Goal: Task Accomplishment & Management: Complete application form

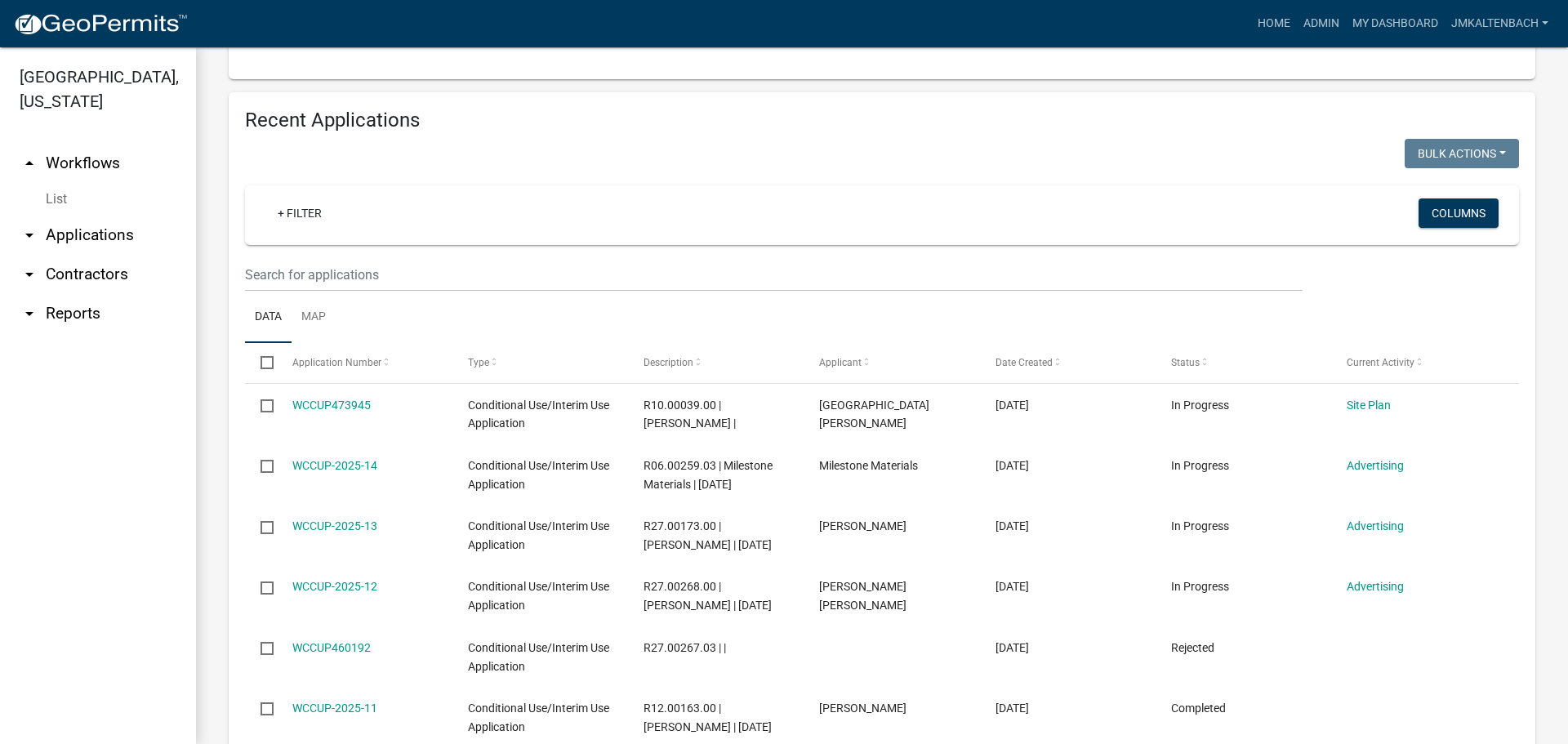
scroll to position [653, 0]
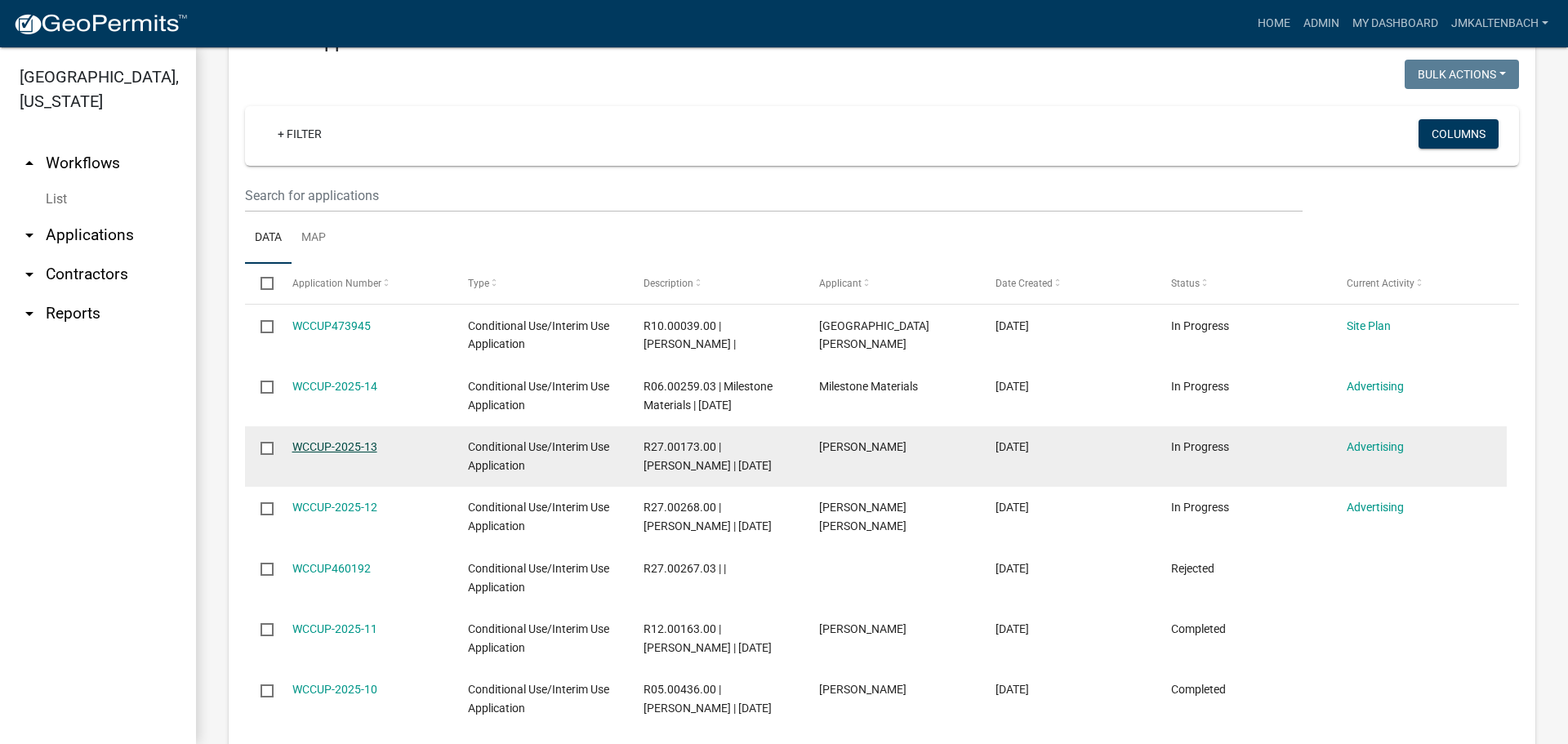
click at [345, 446] on link "WCCUP-2025-13" at bounding box center [335, 446] width 85 height 13
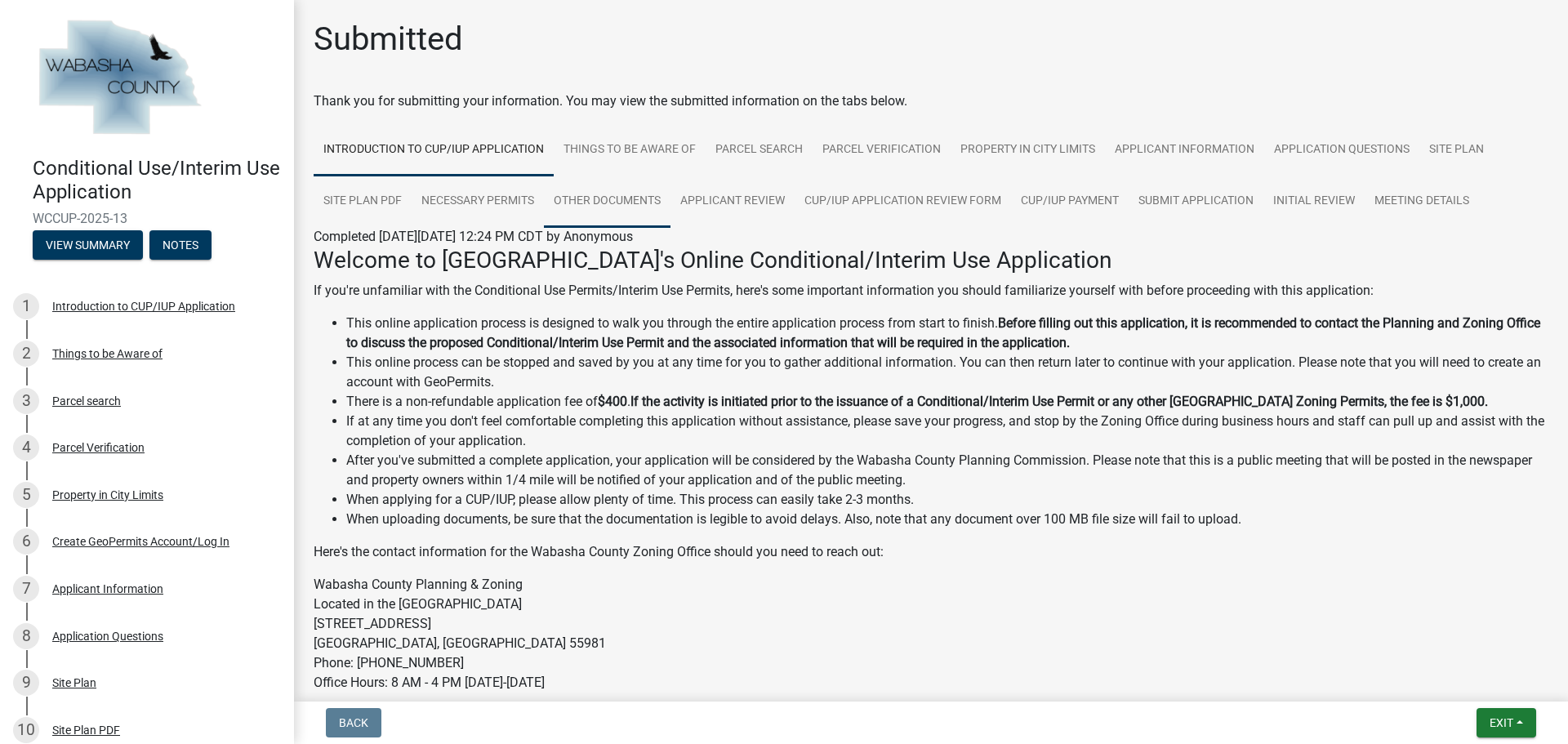
click at [643, 207] on link "Other Documents" at bounding box center [607, 202] width 127 height 52
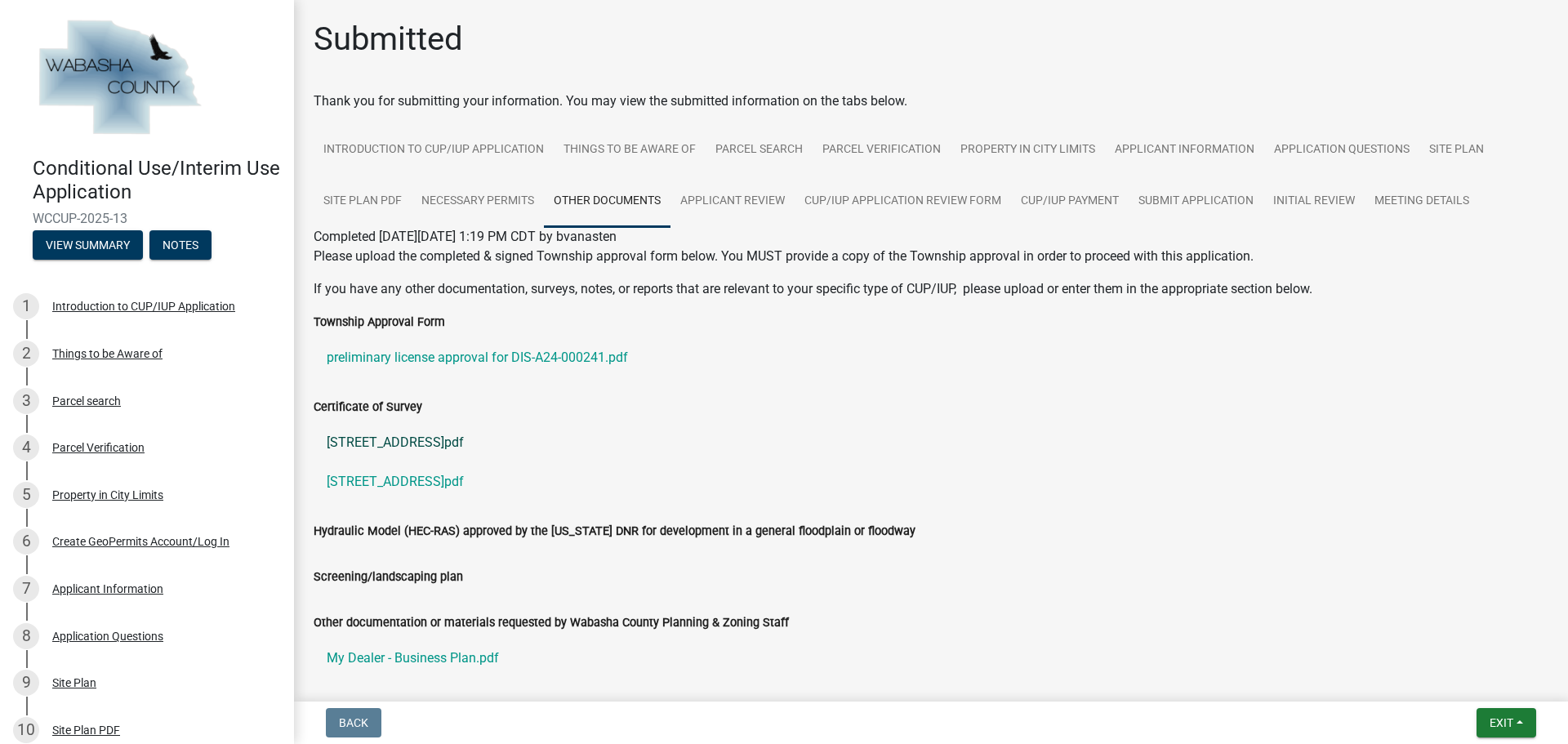
click at [434, 447] on link "[STREET_ADDRESS]pdf" at bounding box center [931, 443] width 1235 height 39
click at [446, 480] on link "[STREET_ADDRESS]pdf" at bounding box center [931, 482] width 1235 height 39
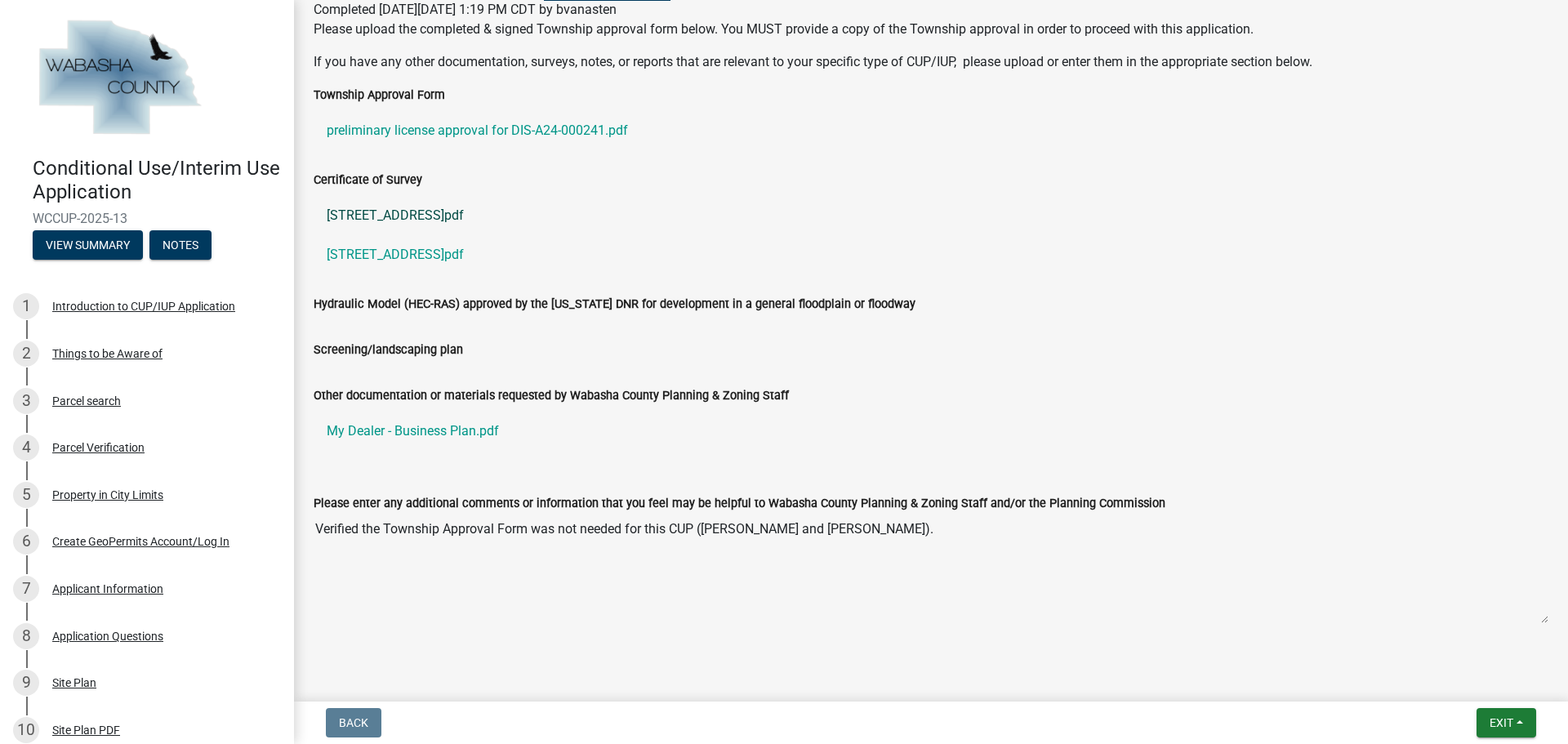
scroll to position [245, 0]
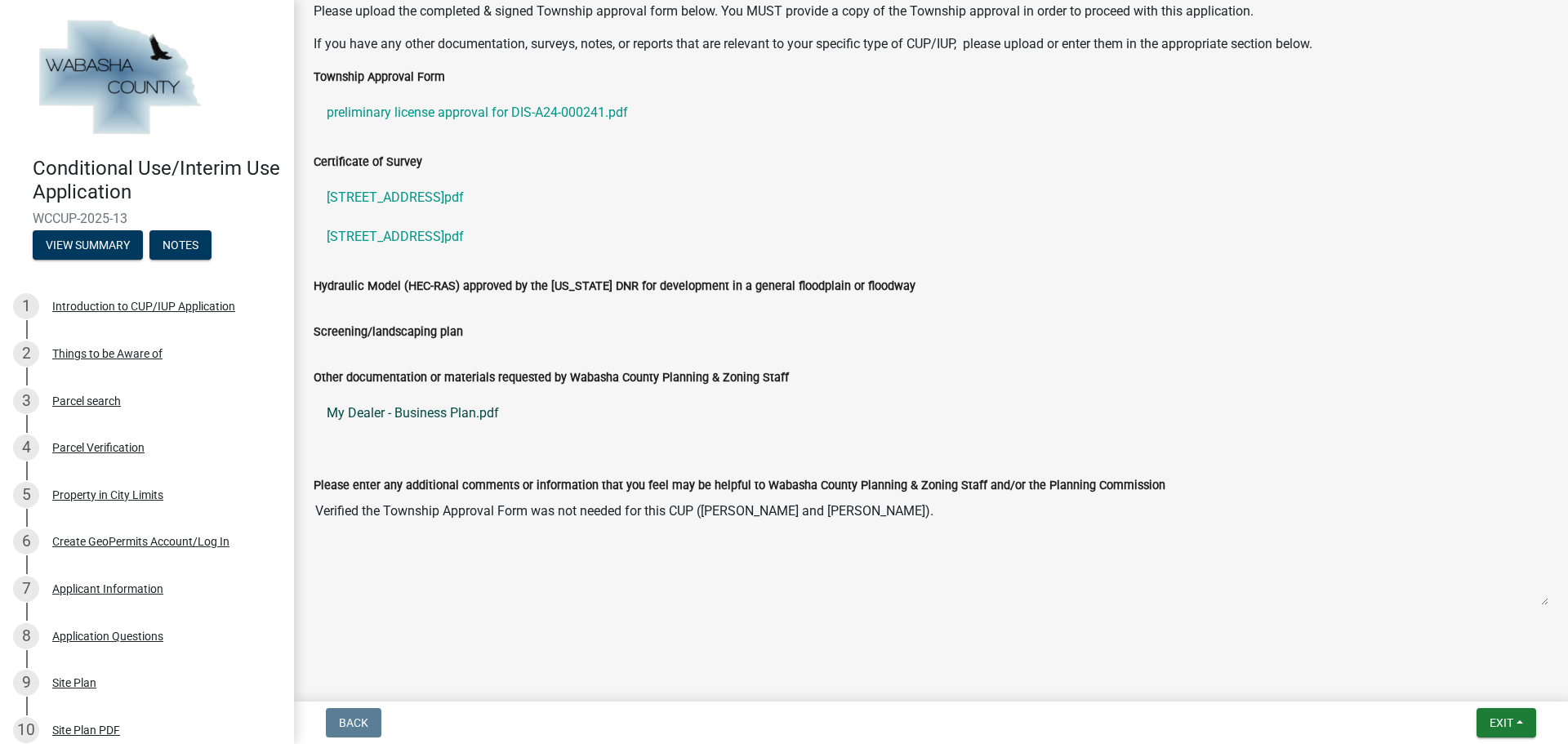
click at [457, 418] on link "My Dealer - Business Plan.pdf" at bounding box center [931, 413] width 1235 height 39
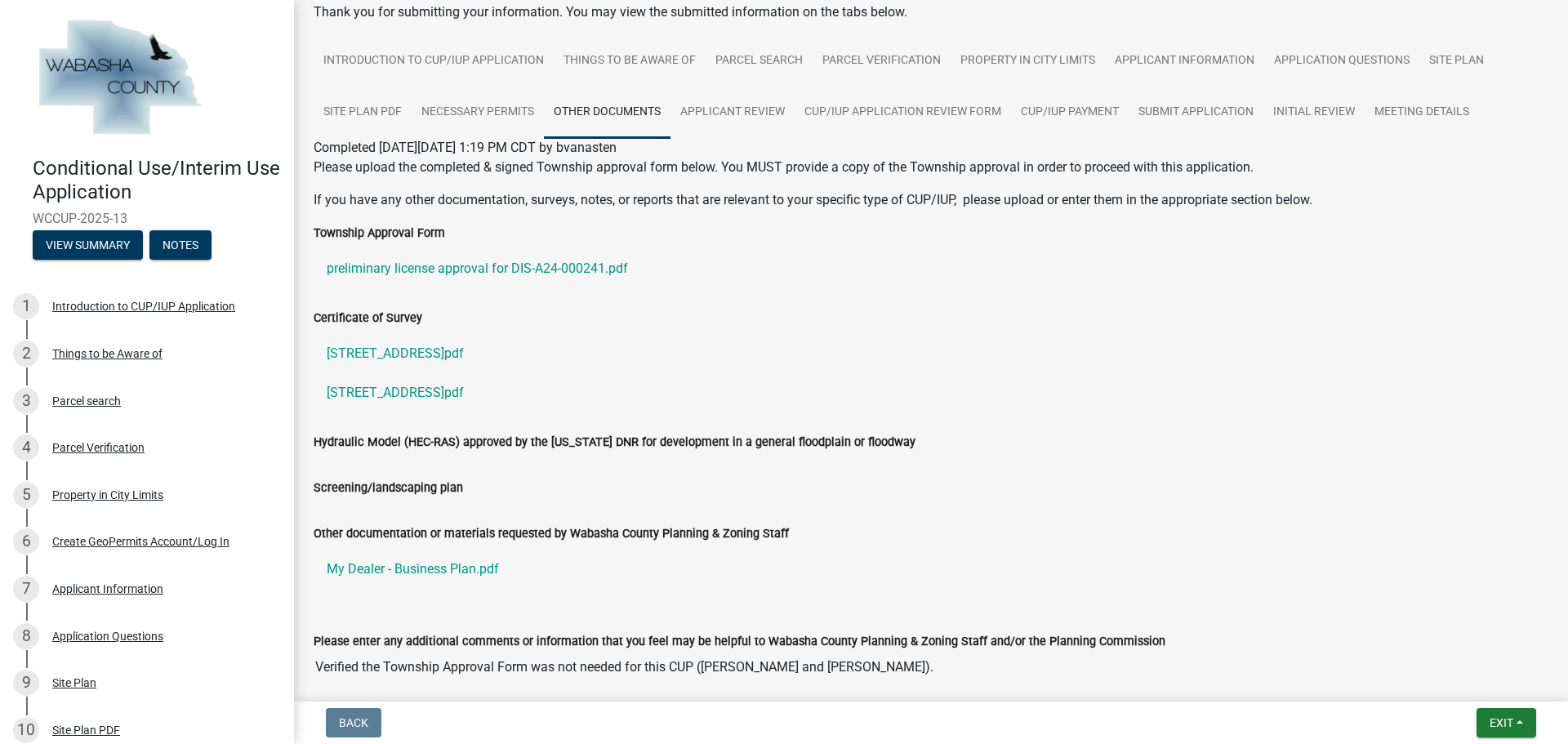
scroll to position [0, 0]
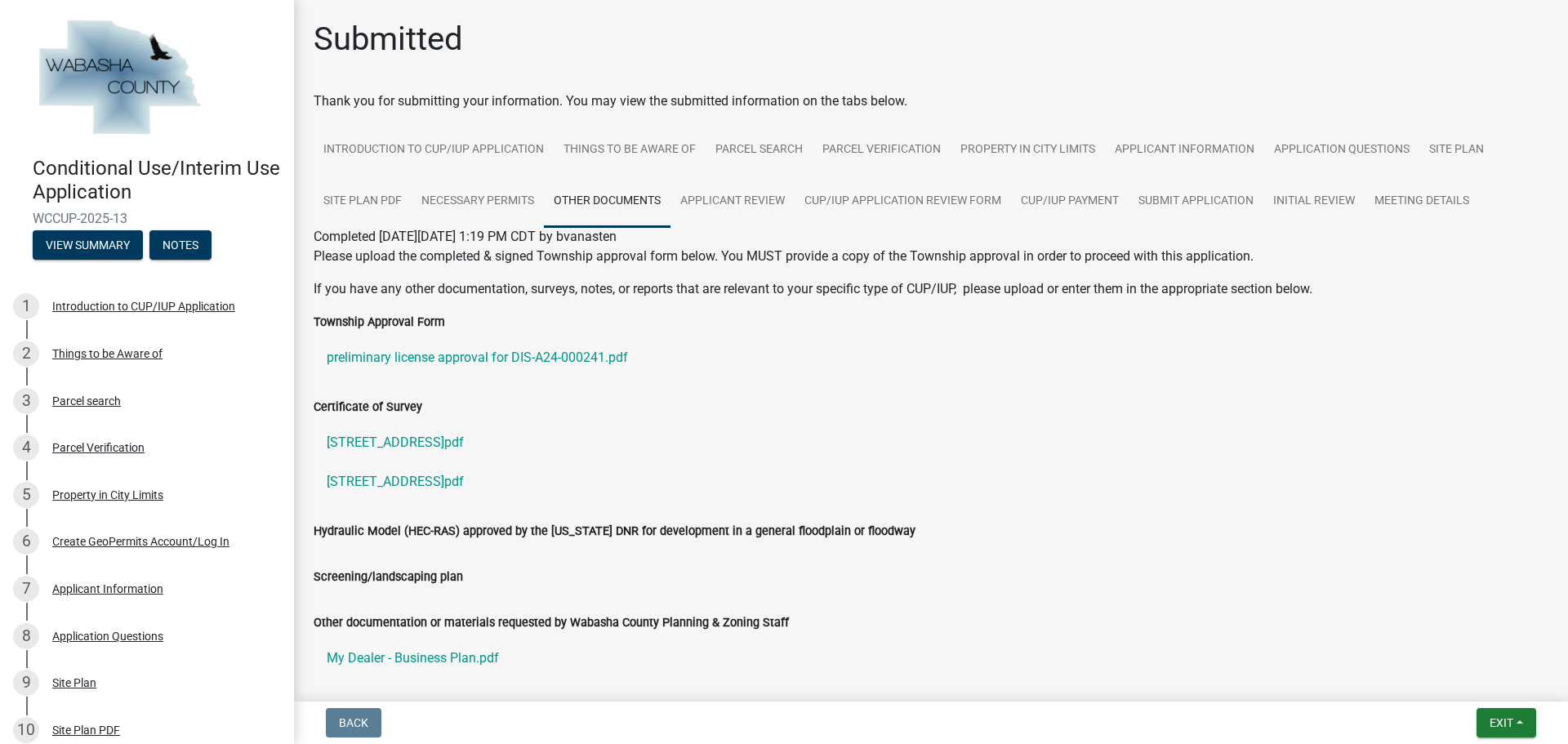
click at [710, 272] on div "Please upload the completed & signed Township approval form below. You MUST pro…" at bounding box center [931, 272] width 1235 height 52
click at [1507, 716] on span "Exit" at bounding box center [1502, 722] width 24 height 13
click at [1469, 684] on button "Save & Exit" at bounding box center [1471, 680] width 131 height 39
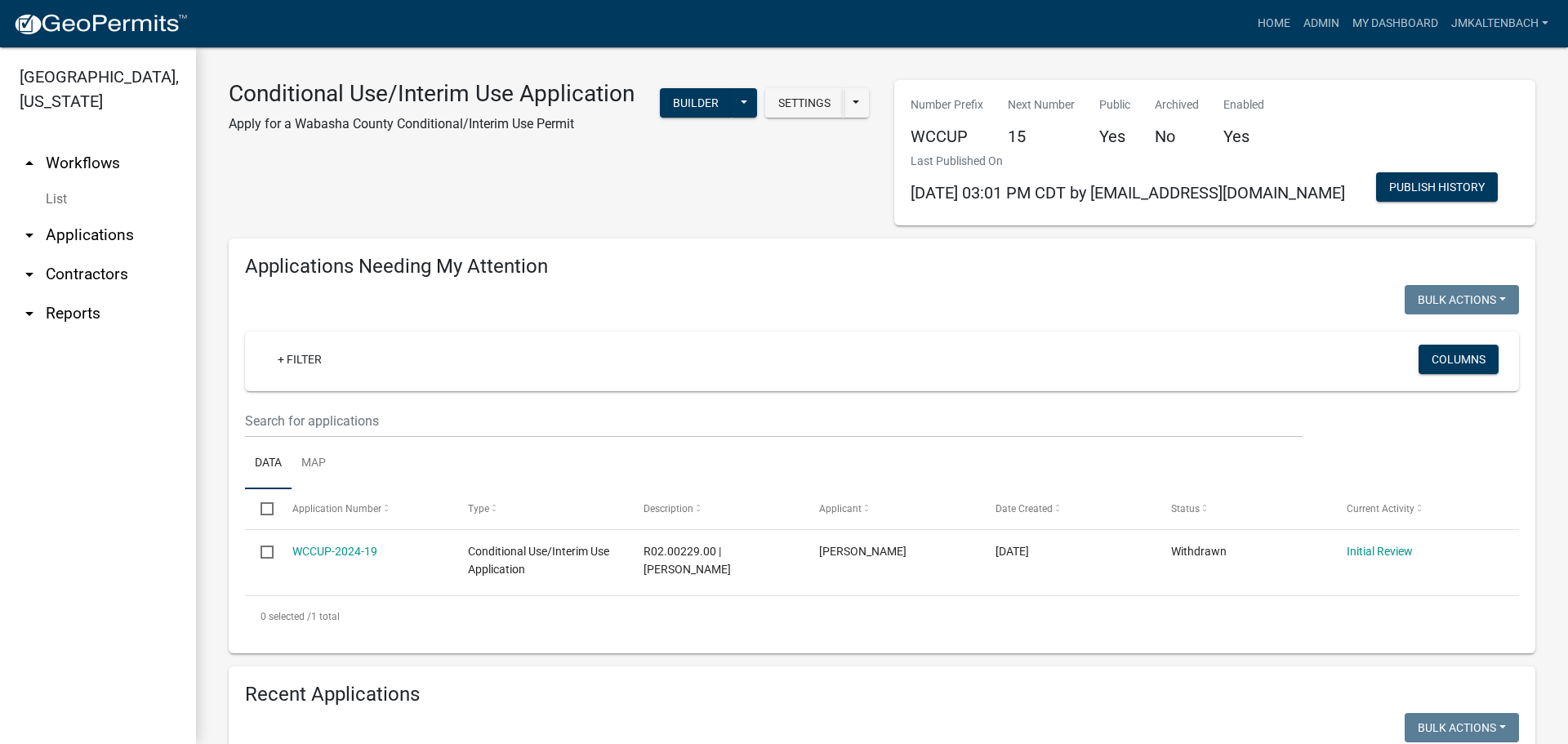
click at [635, 190] on div "Conditional Use/Interim Use Application Apply for a Wabasha County Conditional/…" at bounding box center [549, 152] width 666 height 145
click at [645, 142] on div "Conditional Use/Interim Use Application Apply for a Wabasha County Conditional/…" at bounding box center [432, 113] width 430 height 67
click at [648, 202] on div "Conditional Use/Interim Use Application Apply for a Wabasha County Conditional/…" at bounding box center [549, 152] width 666 height 145
click at [688, 201] on div "Conditional Use/Interim Use Application Apply for a Wabasha County Conditional/…" at bounding box center [549, 152] width 666 height 145
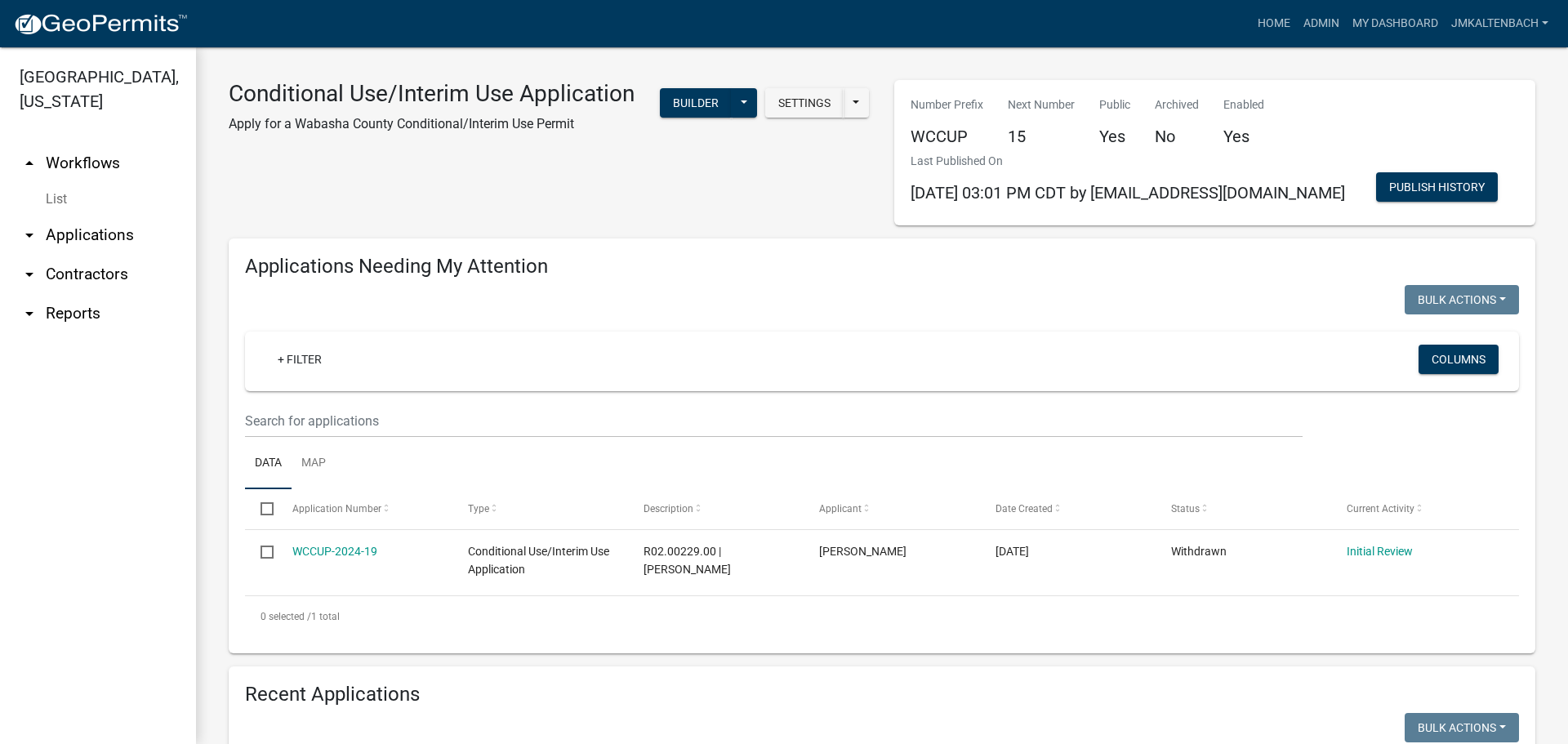
click at [716, 196] on div "Conditional Use/Interim Use Application Apply for a Wabasha County Conditional/…" at bounding box center [549, 152] width 666 height 145
click at [702, 130] on div "Settings Start Application URL Start Application URL With Parcel ID Builder Pub…" at bounding box center [764, 105] width 211 height 50
click at [445, 191] on div "Conditional Use/Interim Use Application Apply for a Wabasha County Conditional/…" at bounding box center [549, 152] width 666 height 145
click at [389, 222] on div "Conditional Use/Interim Use Application Apply for a Wabasha County Conditional/…" at bounding box center [549, 152] width 666 height 145
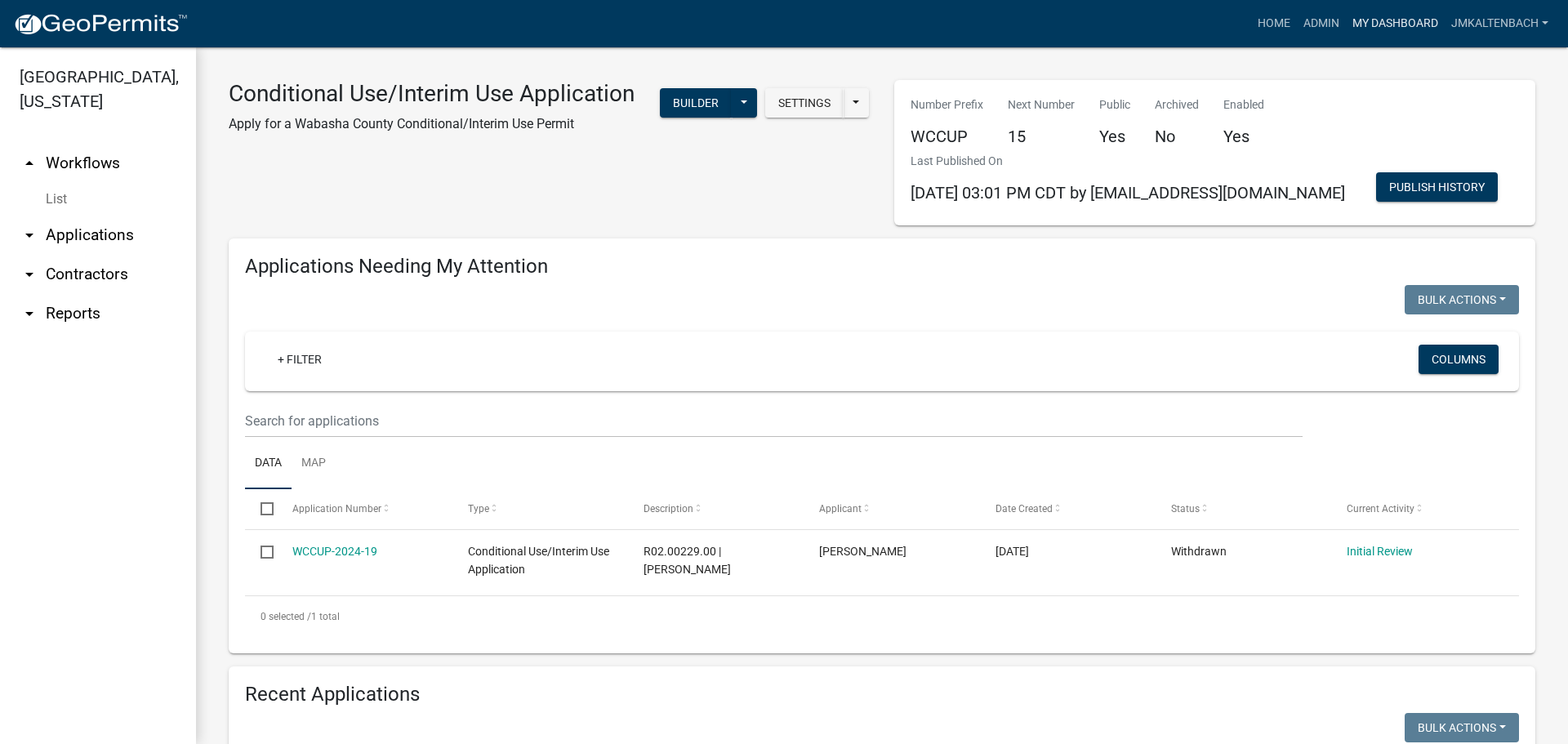
click at [1393, 31] on link "My Dashboard" at bounding box center [1395, 24] width 99 height 31
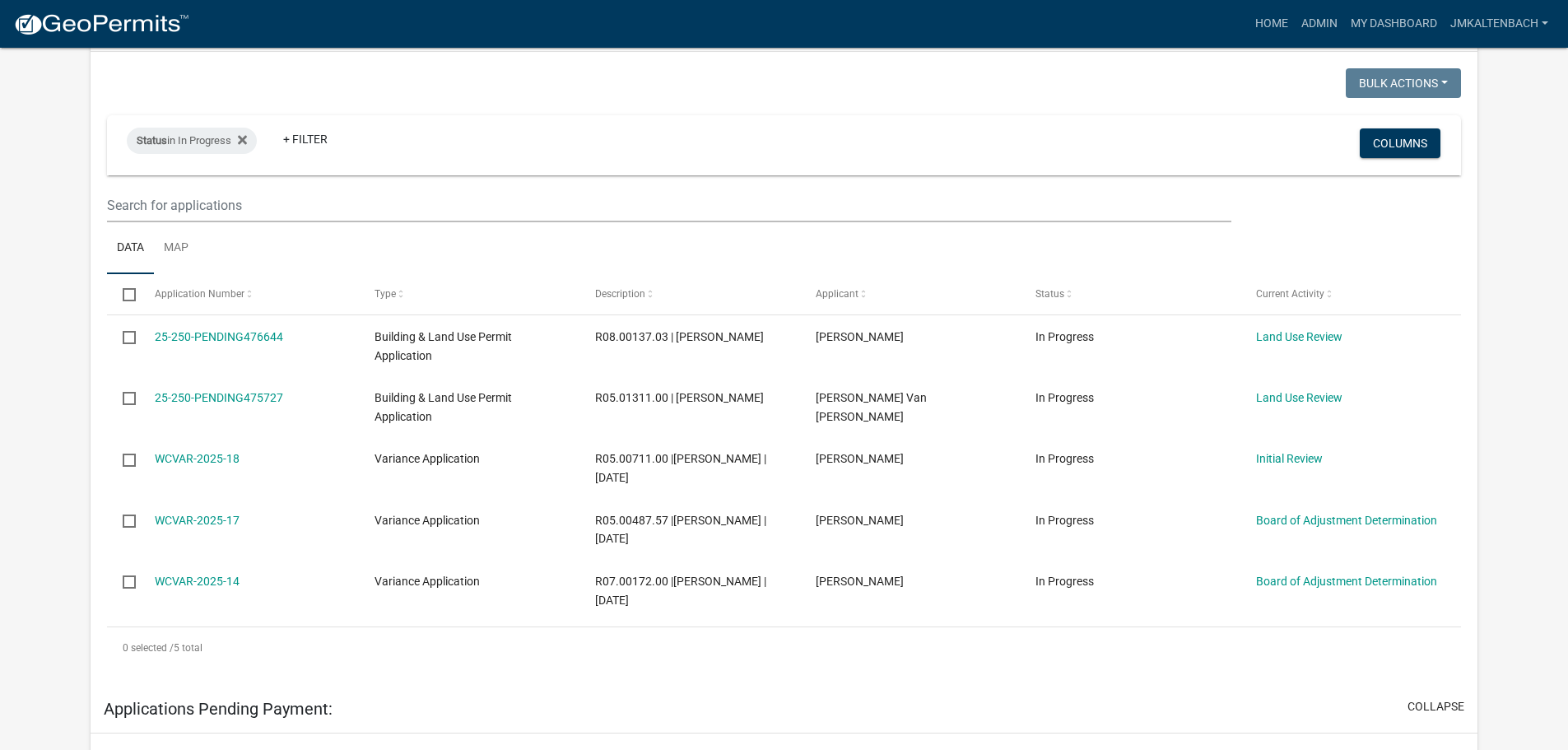
scroll to position [329, 0]
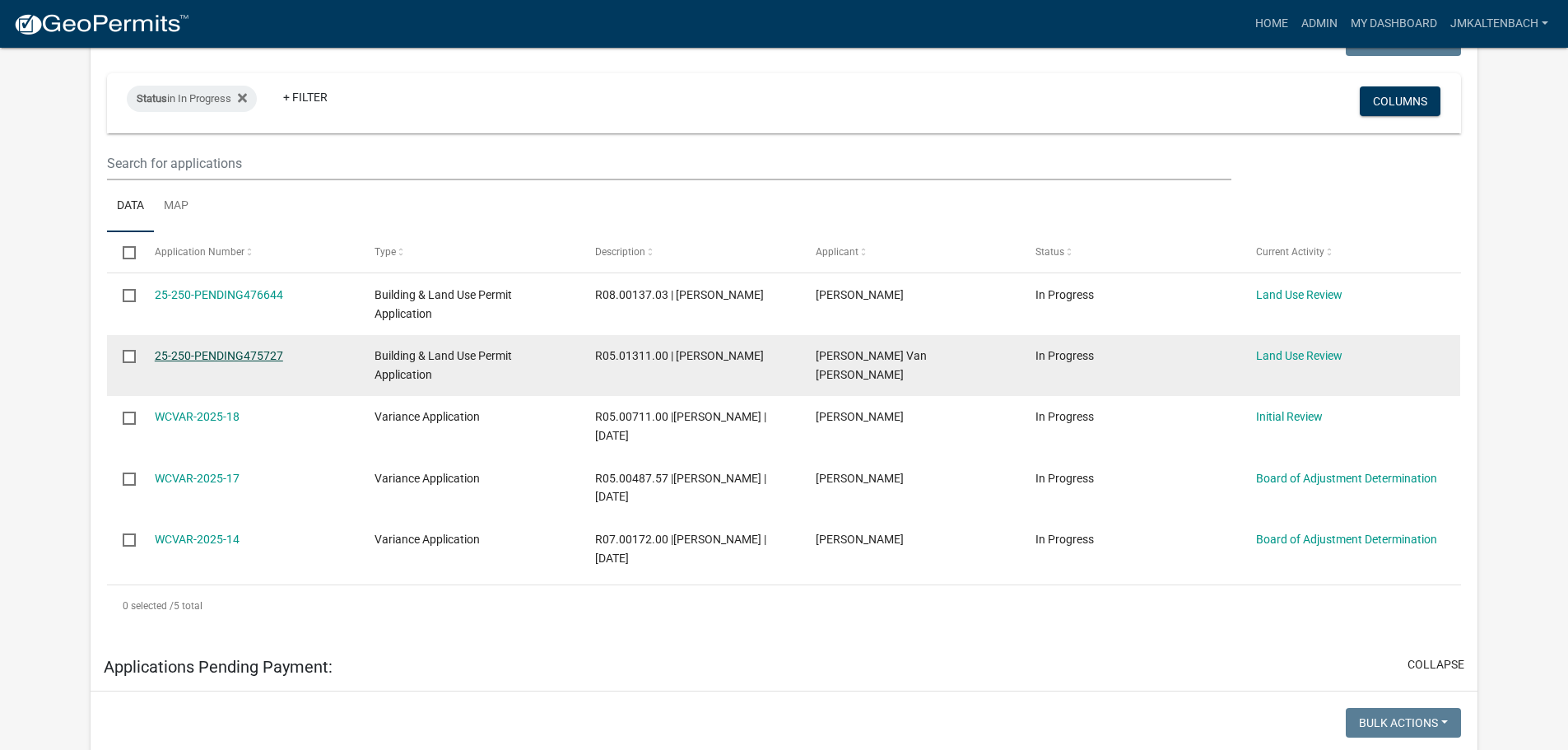
click at [241, 357] on link "25-250-PENDING475727" at bounding box center [219, 355] width 129 height 13
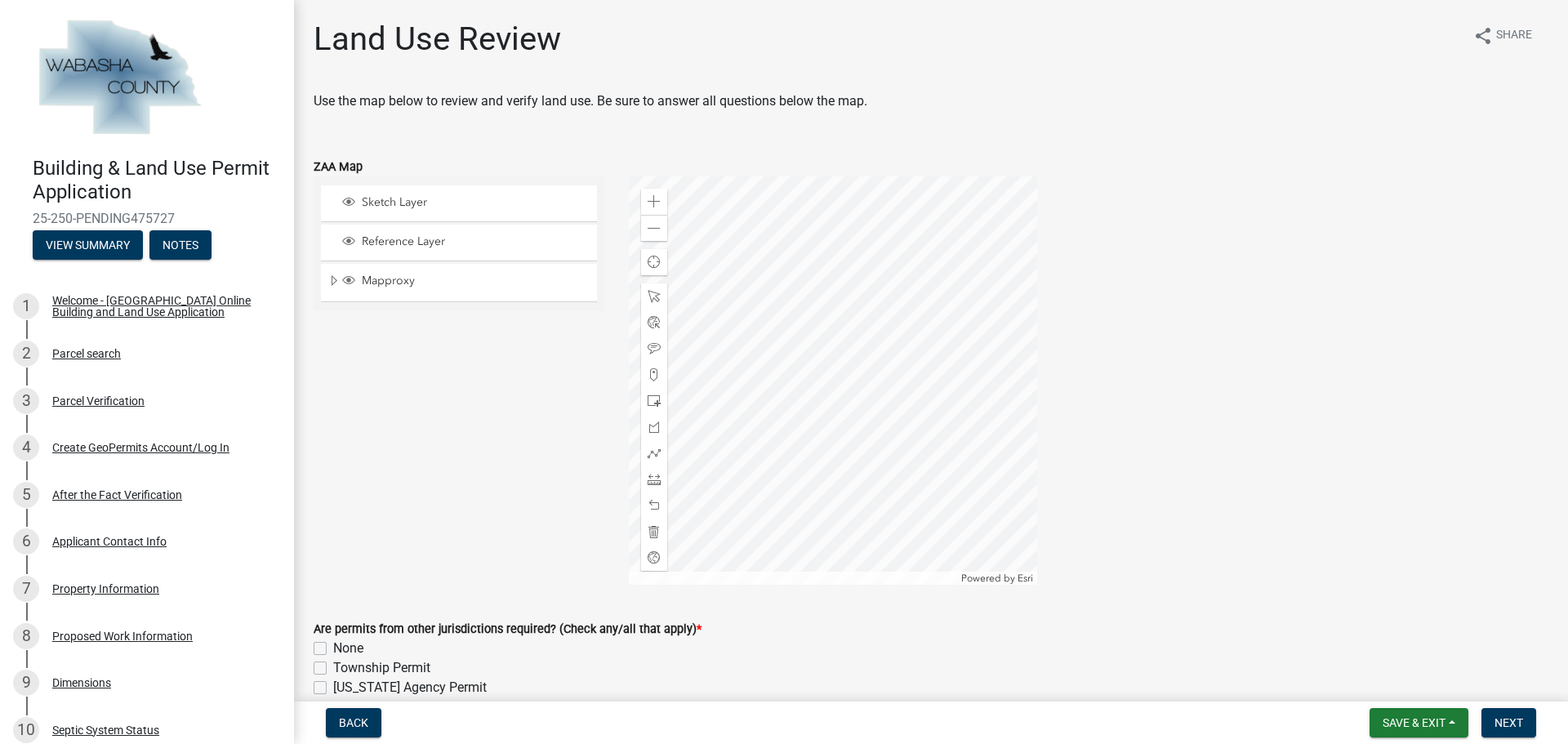
click at [333, 650] on label "None" at bounding box center [349, 648] width 31 height 20
click at [333, 650] on input "None" at bounding box center [338, 644] width 10 height 10
checkbox input "true"
checkbox input "false"
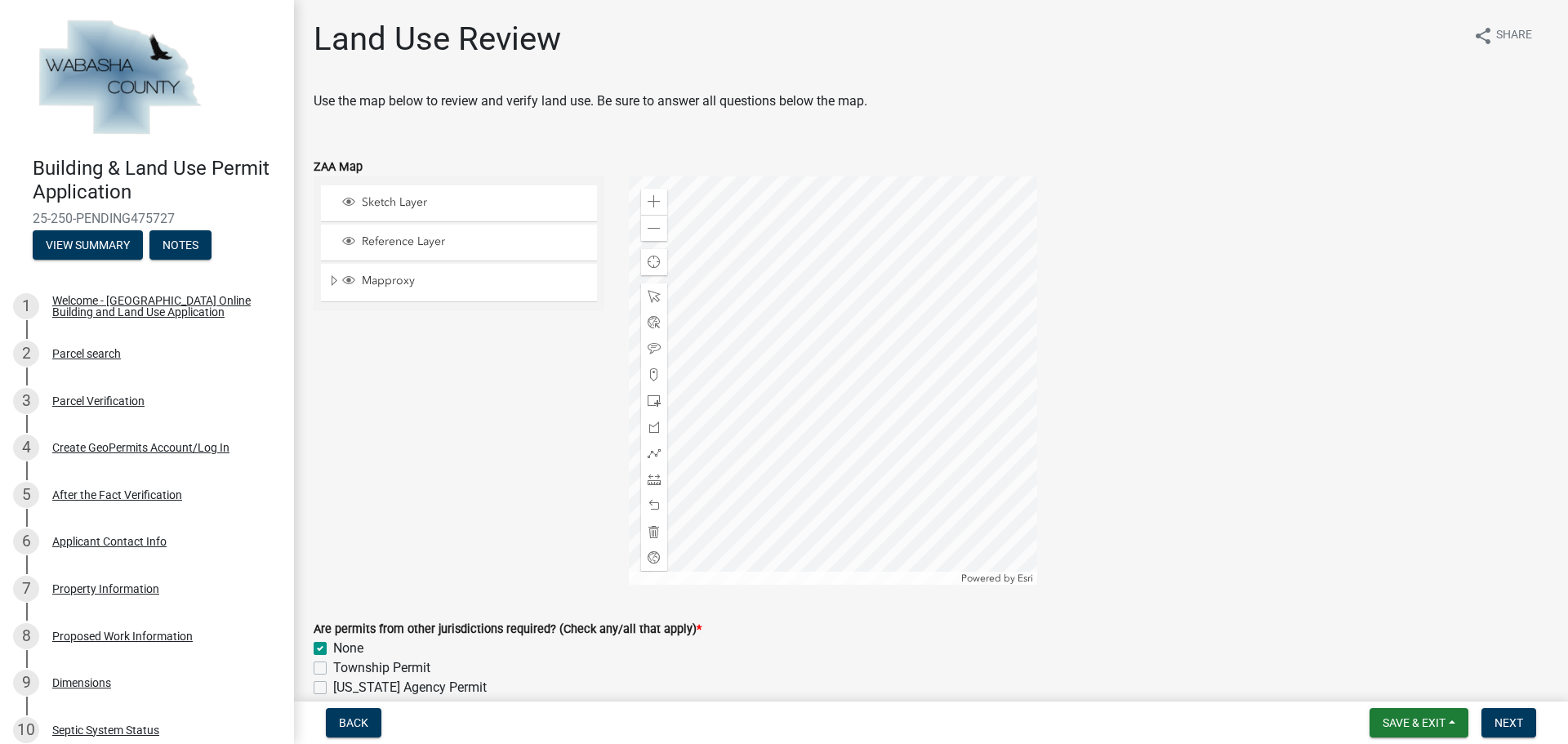
checkbox input "false"
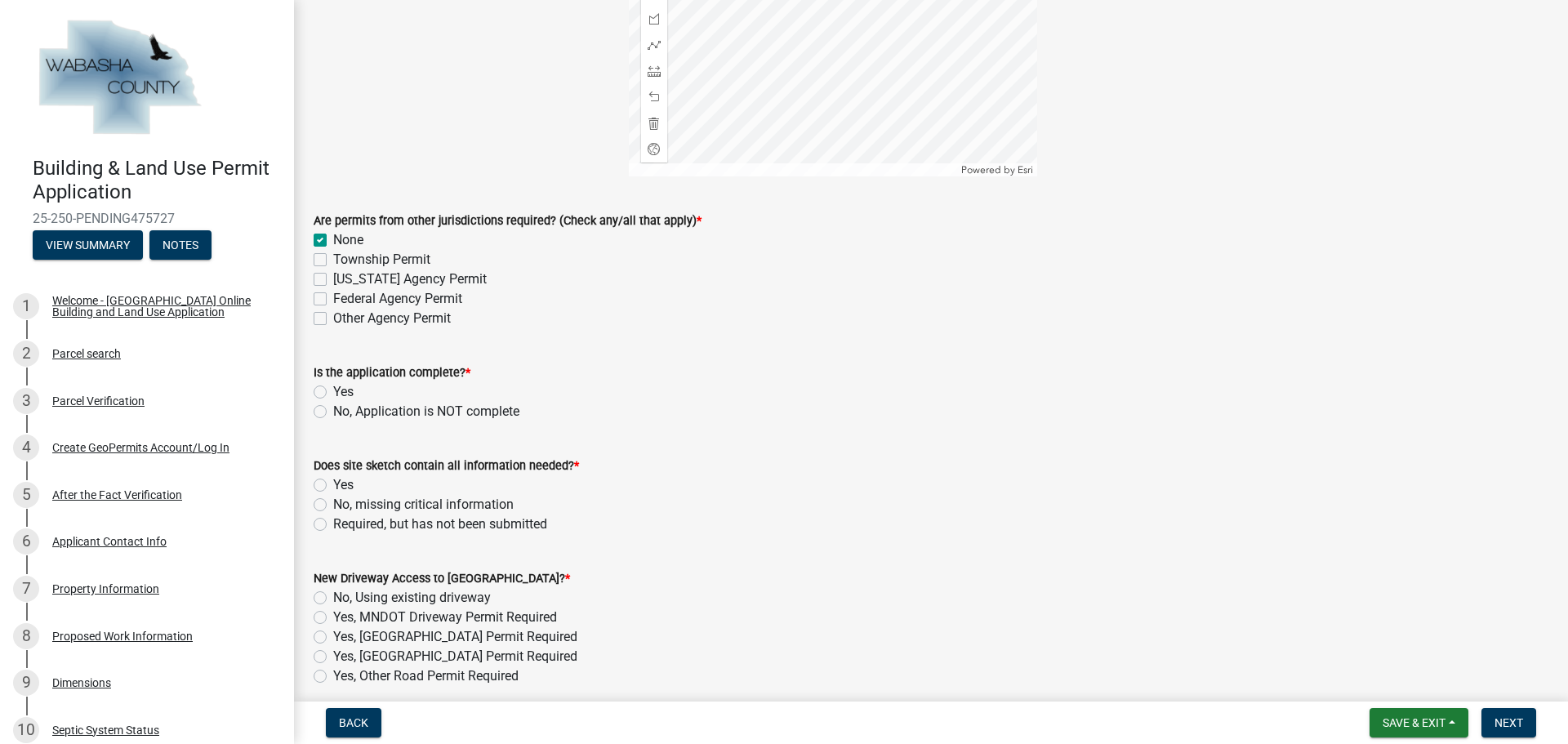
scroll to position [490, 0]
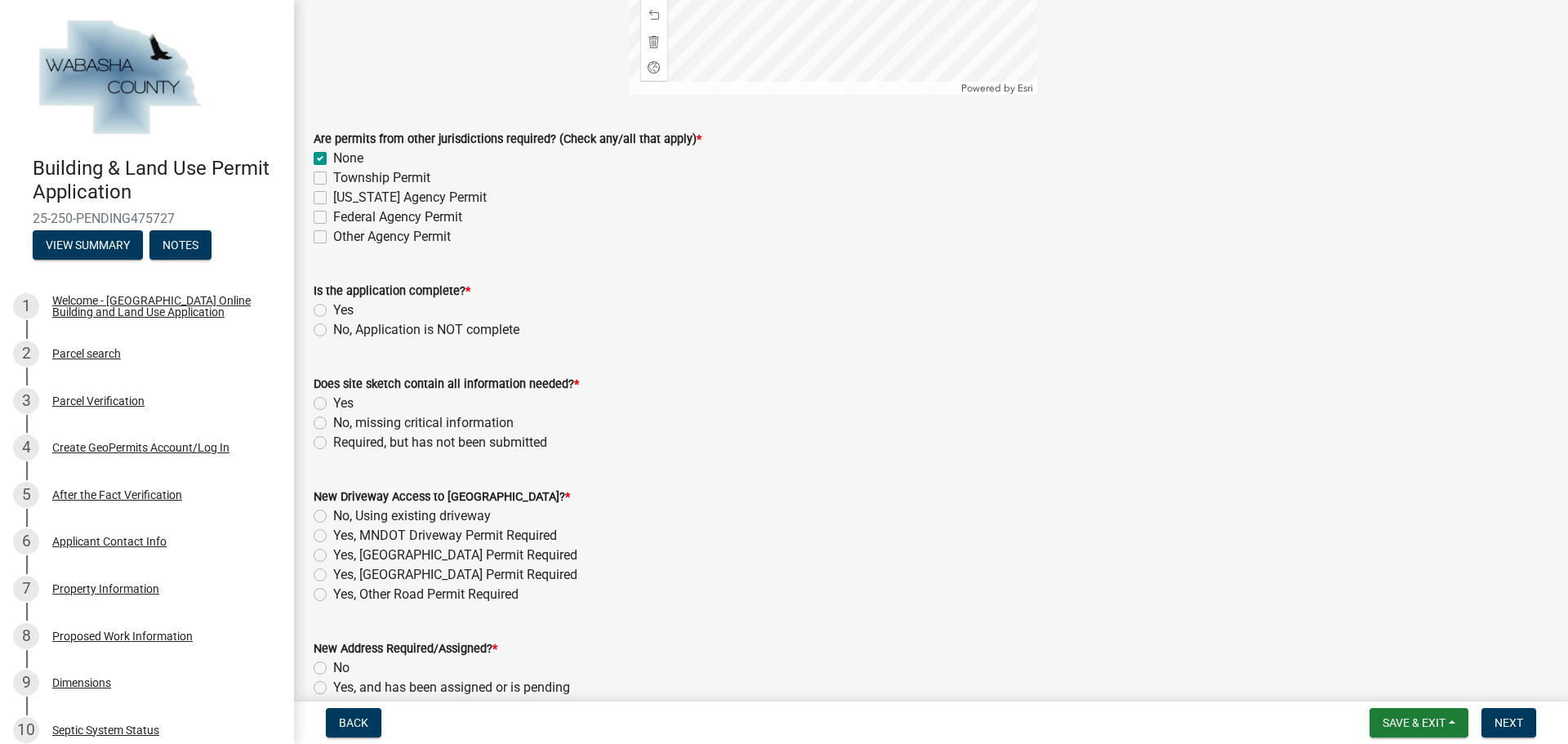
click at [333, 305] on label "Yes" at bounding box center [344, 310] width 20 height 20
click at [333, 305] on input "Yes" at bounding box center [338, 305] width 10 height 10
radio input "true"
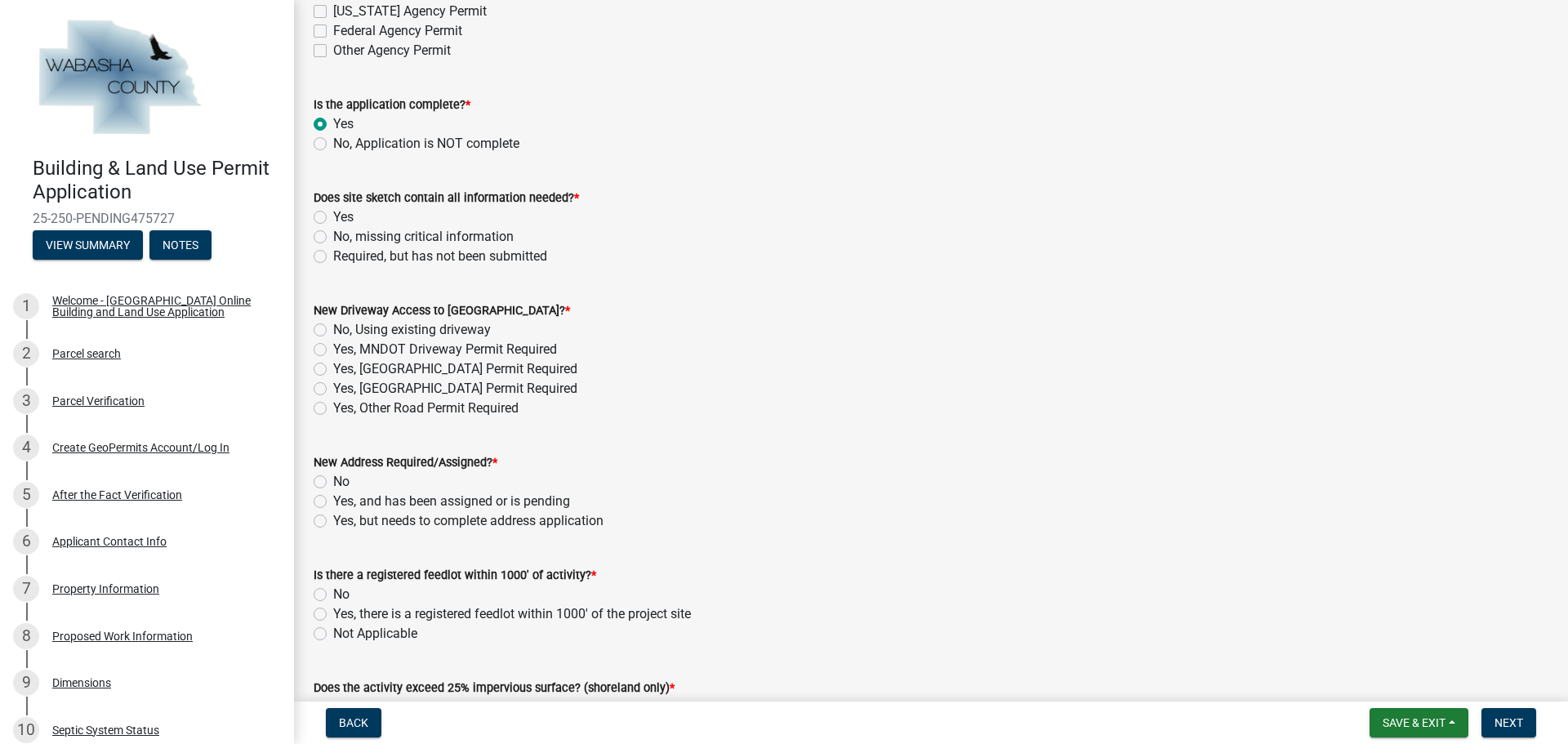
scroll to position [735, 0]
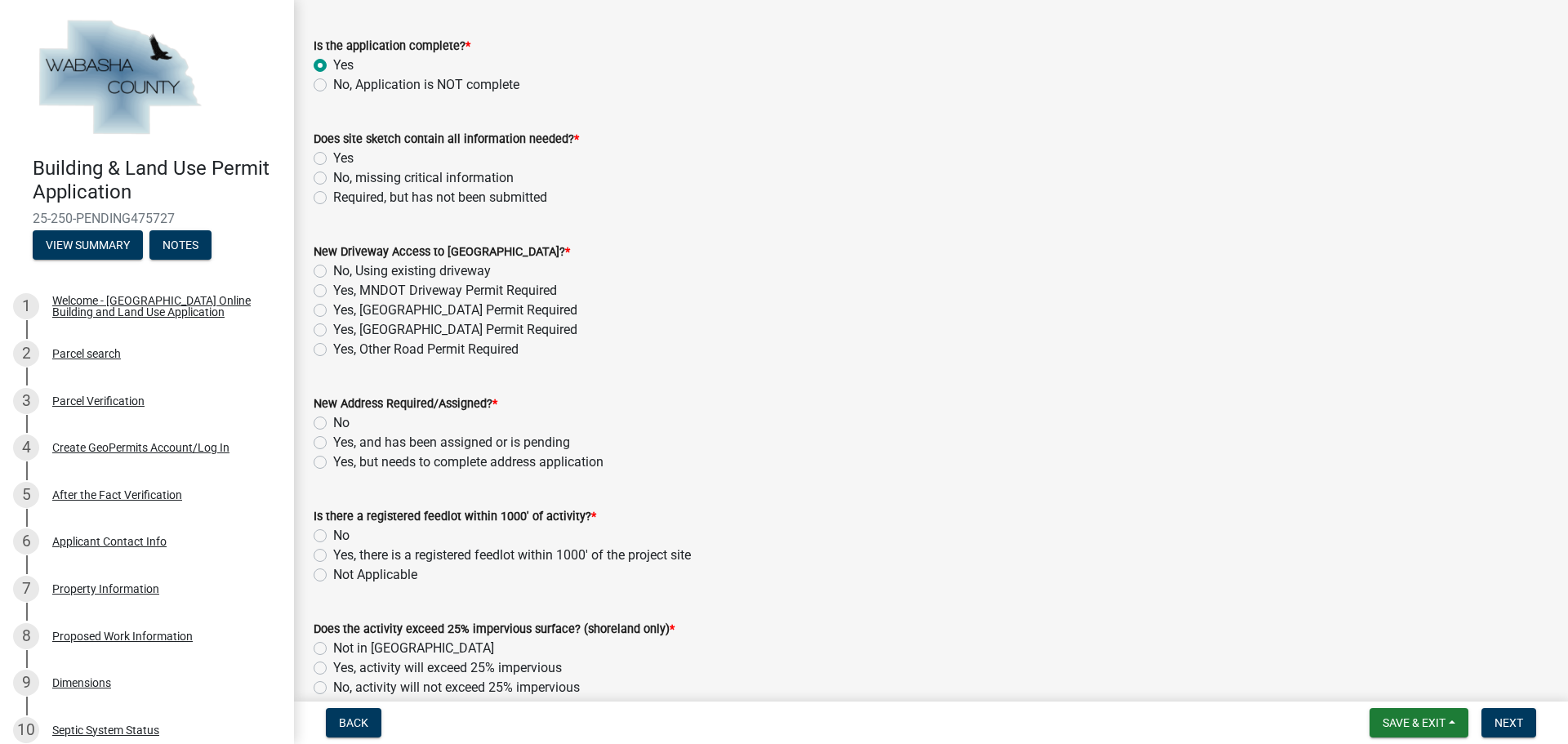
click at [333, 160] on label "Yes" at bounding box center [344, 158] width 20 height 20
click at [333, 159] on input "Yes" at bounding box center [338, 154] width 10 height 10
radio input "true"
click at [333, 276] on label "No, Using existing driveway" at bounding box center [412, 270] width 157 height 20
click at [333, 272] on input "No, Using existing driveway" at bounding box center [338, 266] width 10 height 10
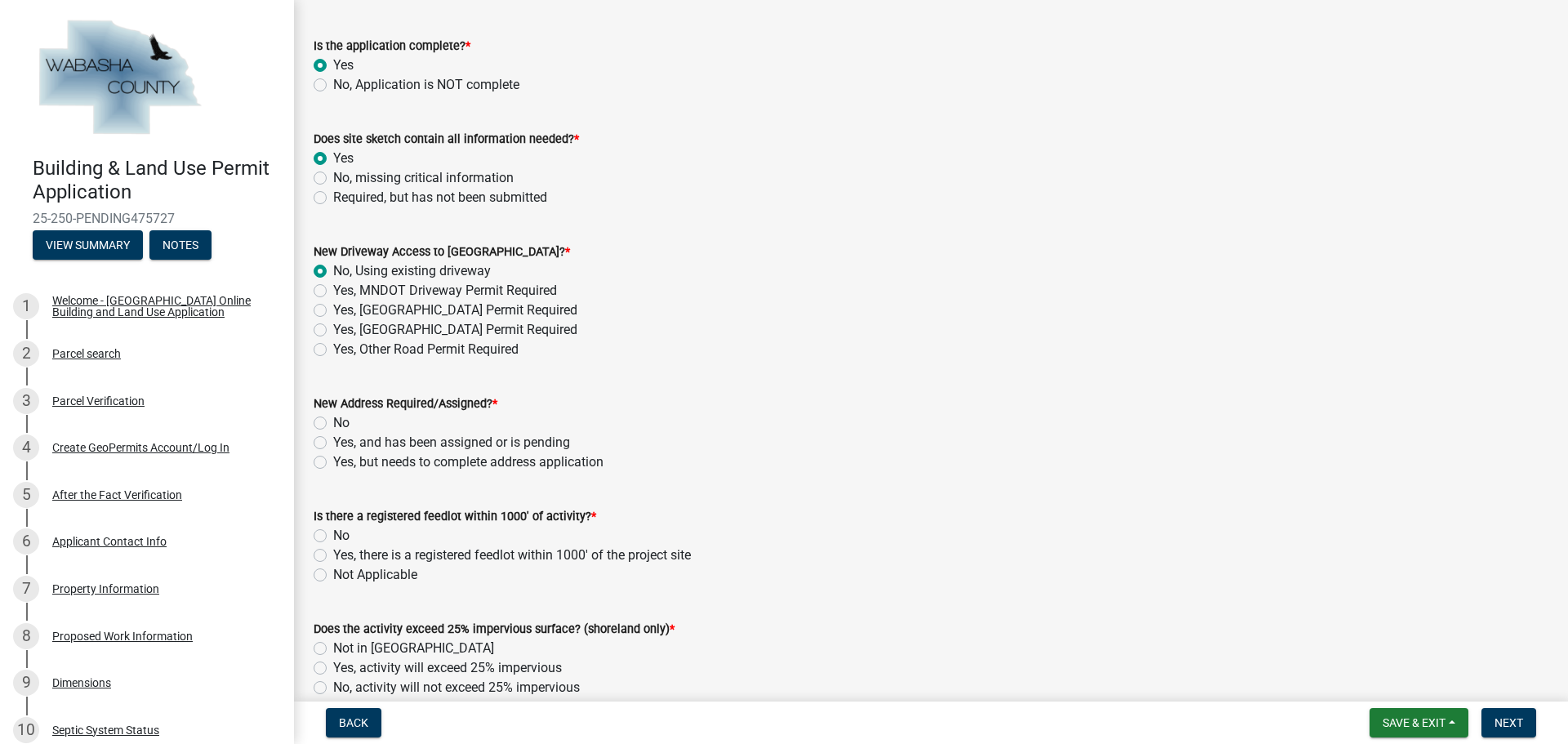
radio input "true"
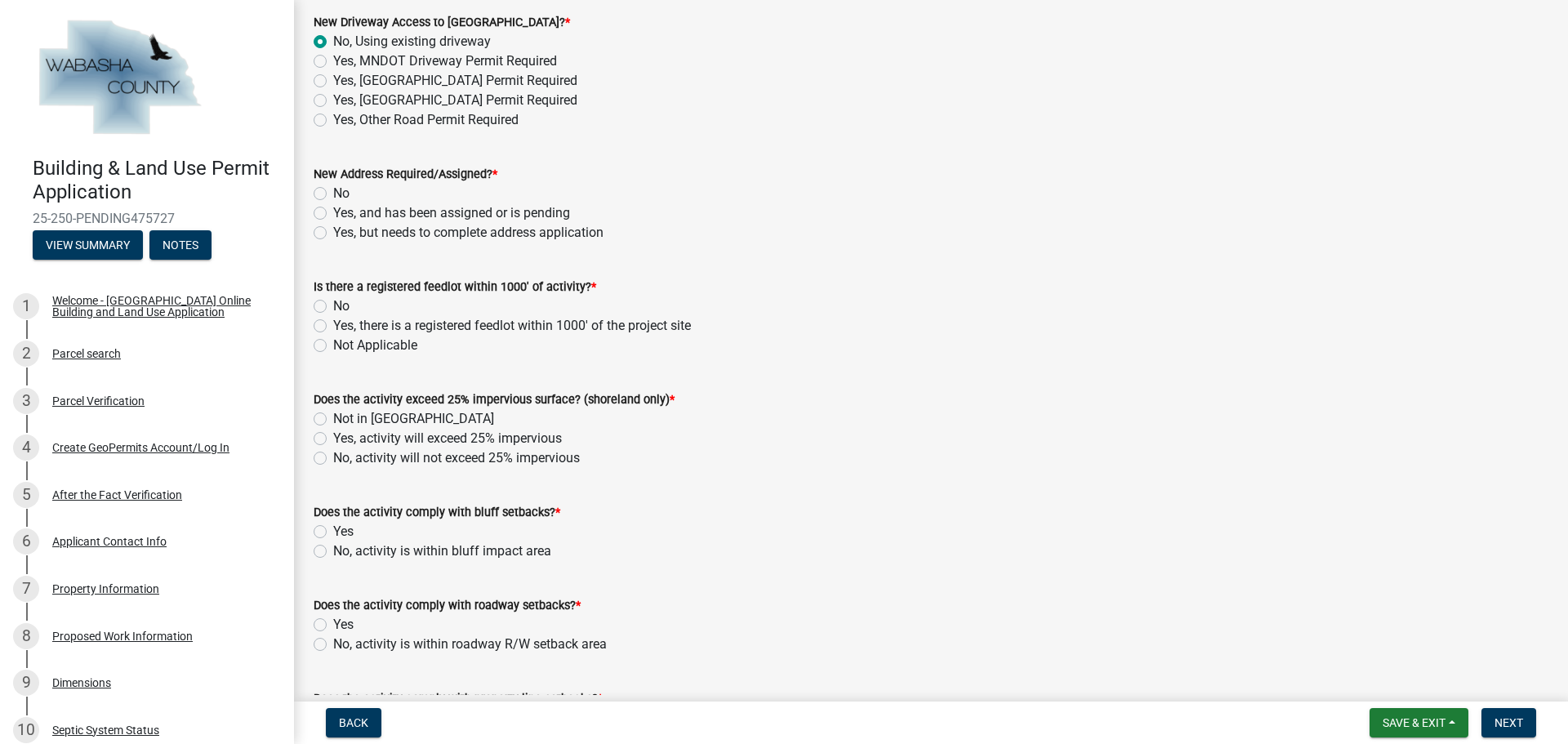
scroll to position [1062, 0]
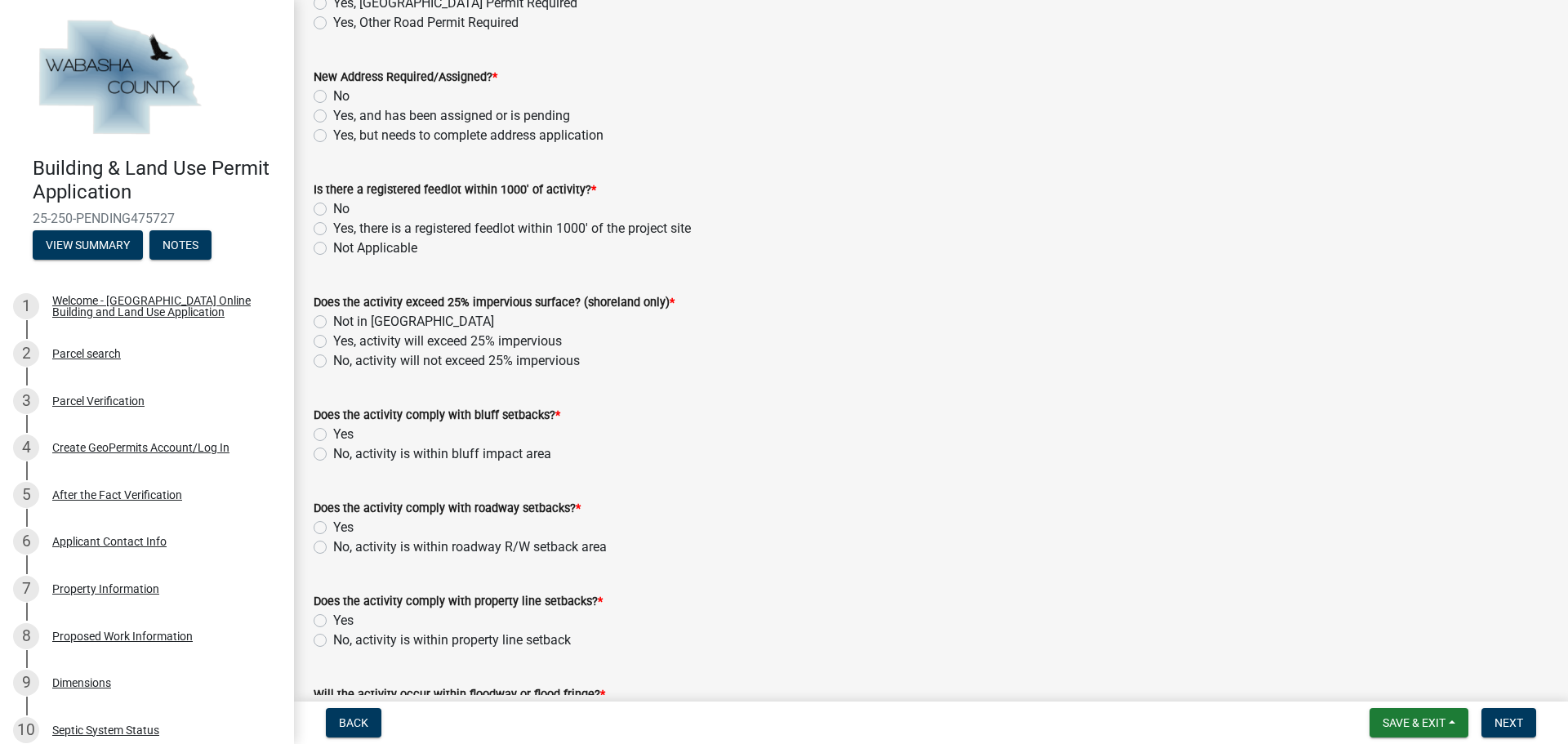
click at [333, 94] on label "No" at bounding box center [341, 96] width 16 height 20
click at [333, 94] on input "No" at bounding box center [338, 92] width 10 height 10
radio input "true"
click at [333, 210] on label "No" at bounding box center [341, 208] width 16 height 20
click at [333, 210] on input "No" at bounding box center [338, 204] width 10 height 10
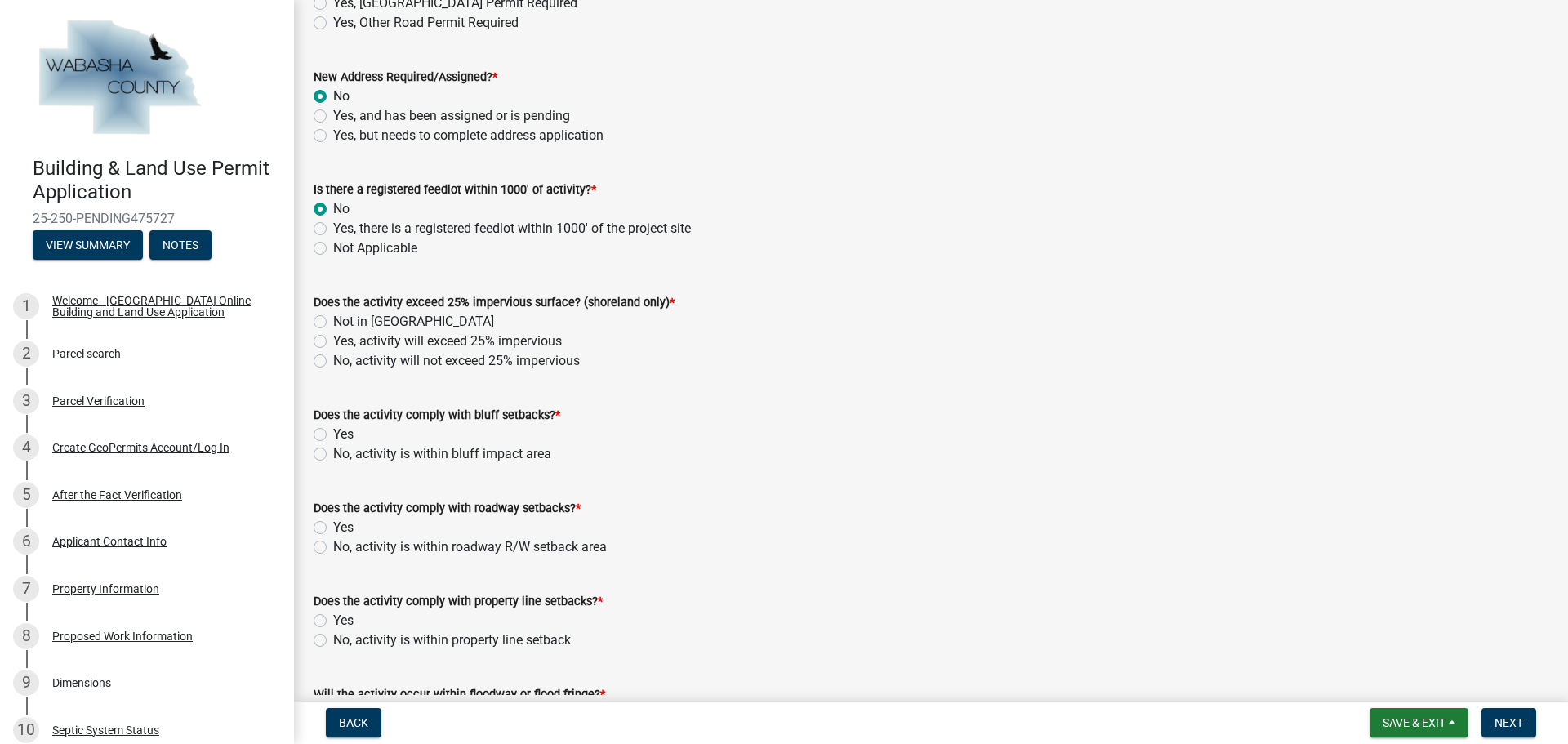
radio input "true"
click at [333, 247] on label "Not Applicable" at bounding box center [375, 247] width 84 height 20
click at [333, 247] on input "Not Applicable" at bounding box center [338, 243] width 10 height 10
radio input "true"
click at [333, 366] on label "No, activity will not exceed 25% impervious" at bounding box center [457, 361] width 247 height 20
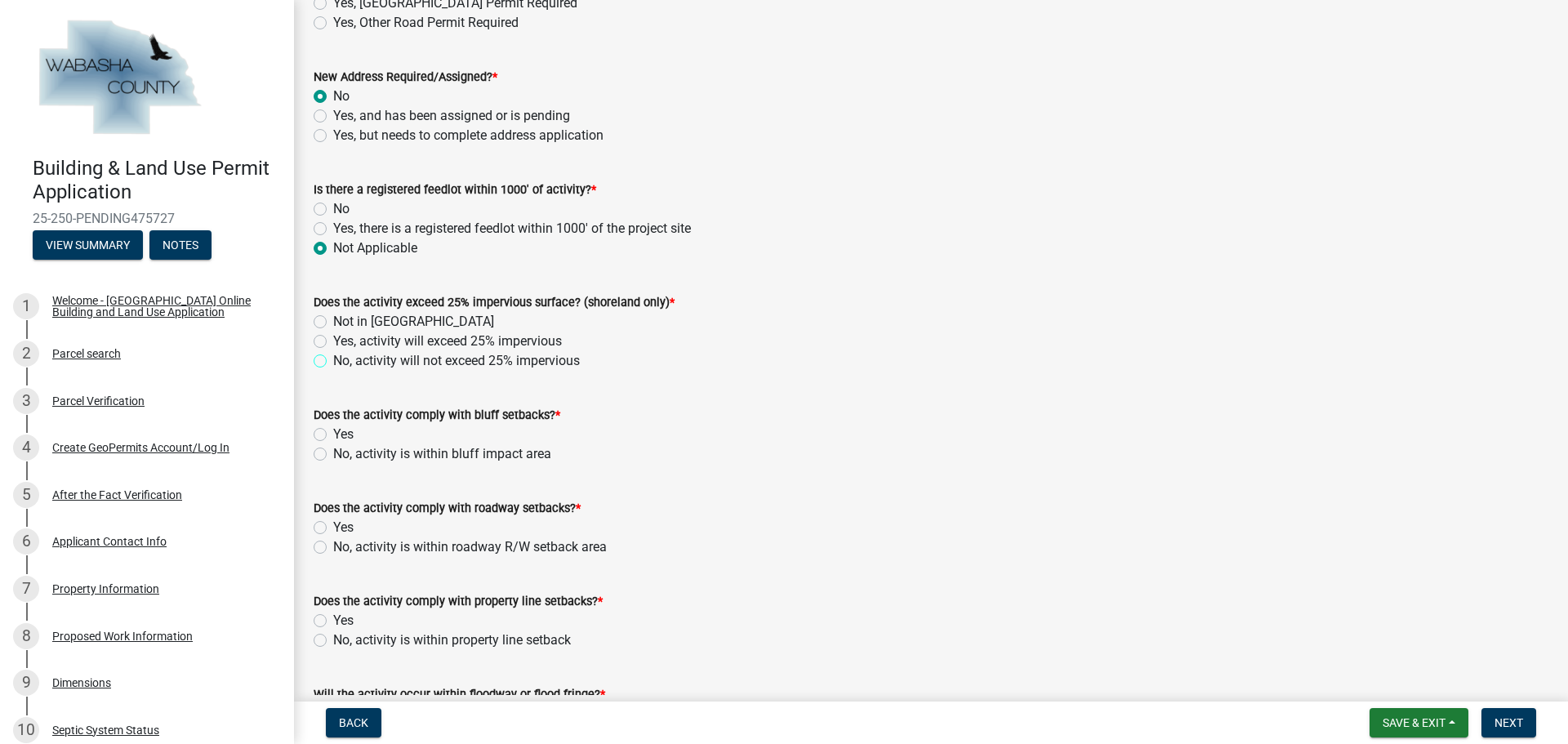
click at [333, 362] on input "No, activity will not exceed 25% impervious" at bounding box center [338, 356] width 10 height 10
radio input "true"
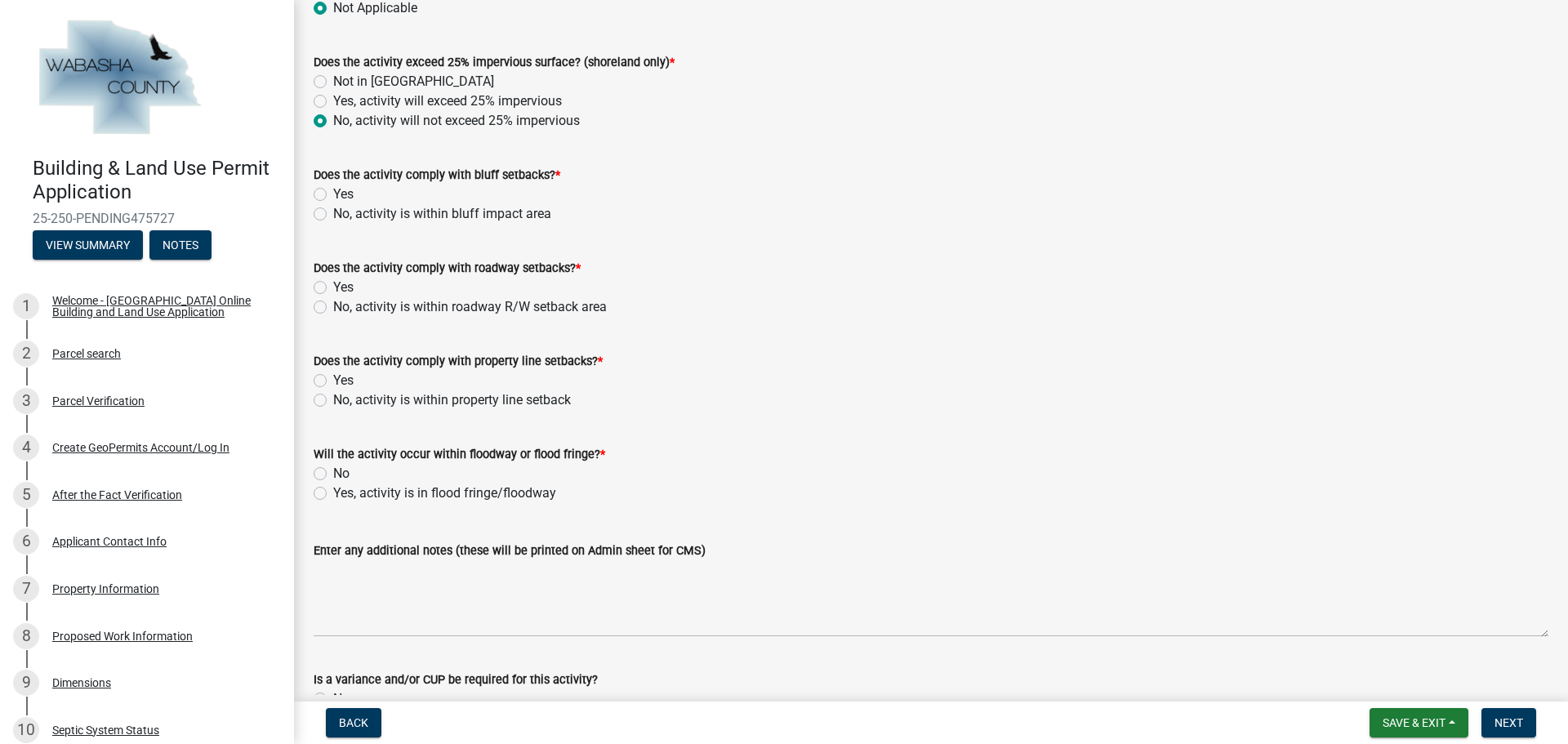
scroll to position [1225, 0]
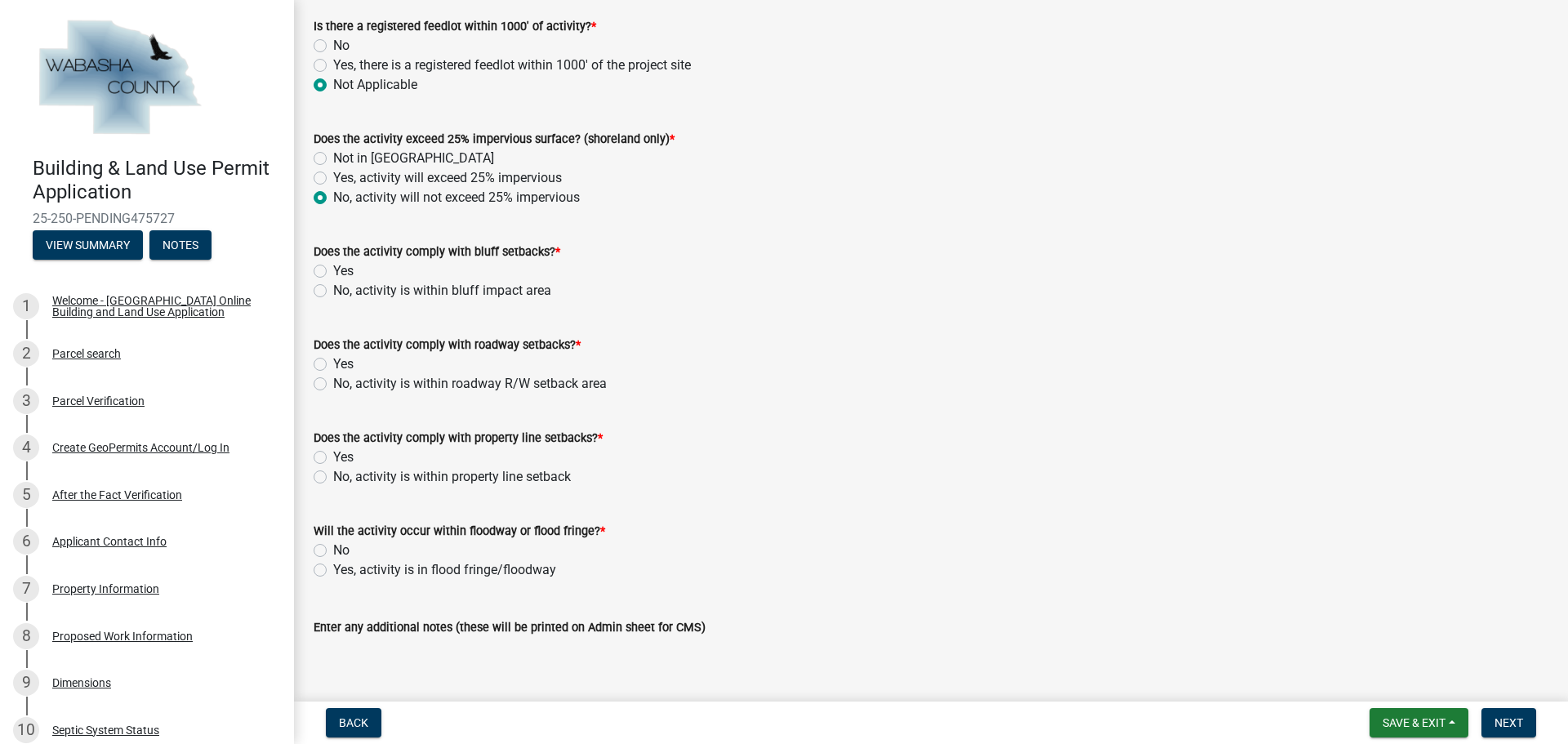
click at [333, 275] on label "Yes" at bounding box center [344, 270] width 20 height 20
click at [333, 272] on input "Yes" at bounding box center [338, 266] width 10 height 10
radio input "true"
click at [333, 366] on label "Yes" at bounding box center [344, 364] width 20 height 20
click at [333, 365] on input "Yes" at bounding box center [338, 360] width 10 height 10
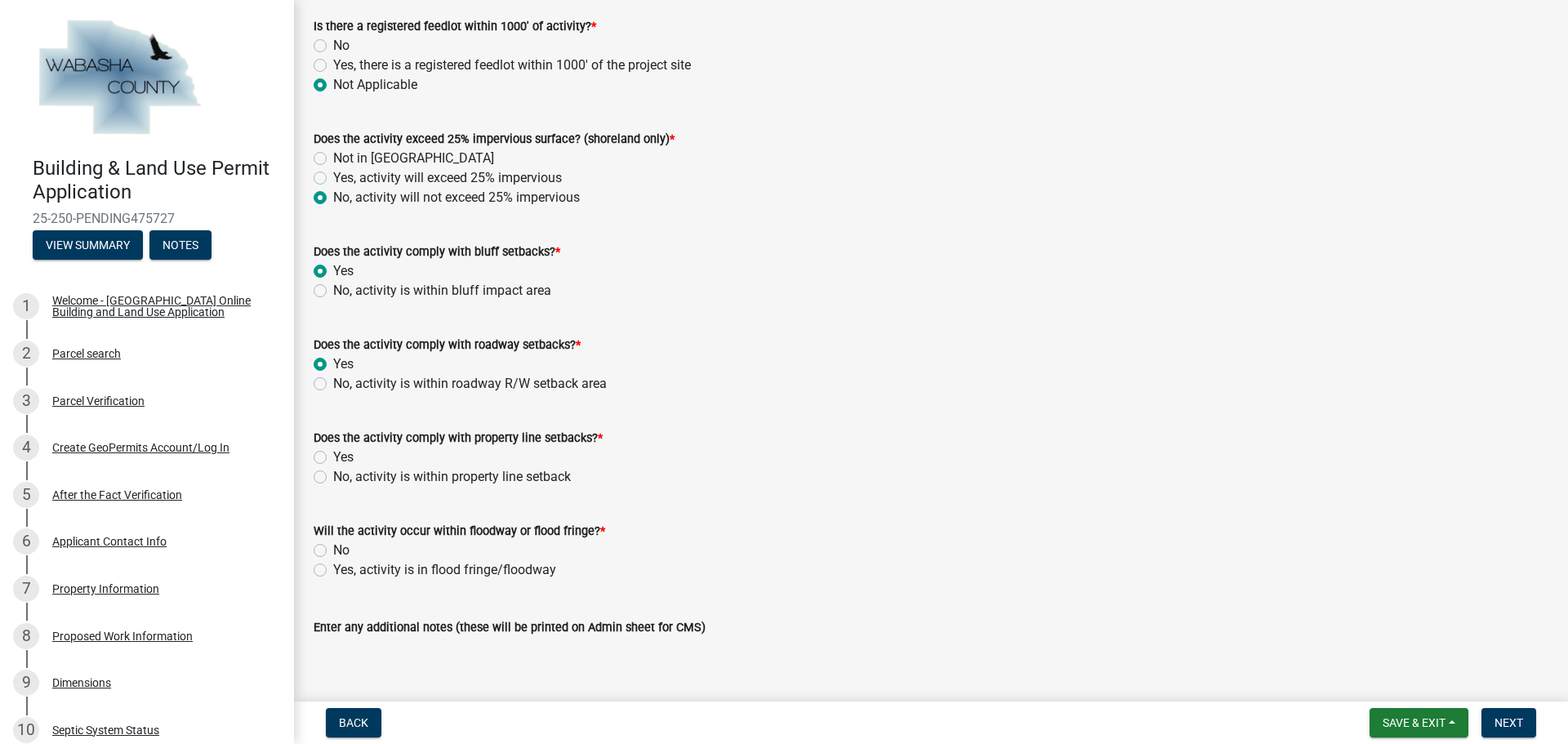
radio input "true"
click at [333, 457] on label "Yes" at bounding box center [344, 457] width 20 height 20
click at [333, 457] on input "Yes" at bounding box center [338, 452] width 10 height 10
radio input "true"
click at [333, 547] on label "No" at bounding box center [341, 550] width 16 height 20
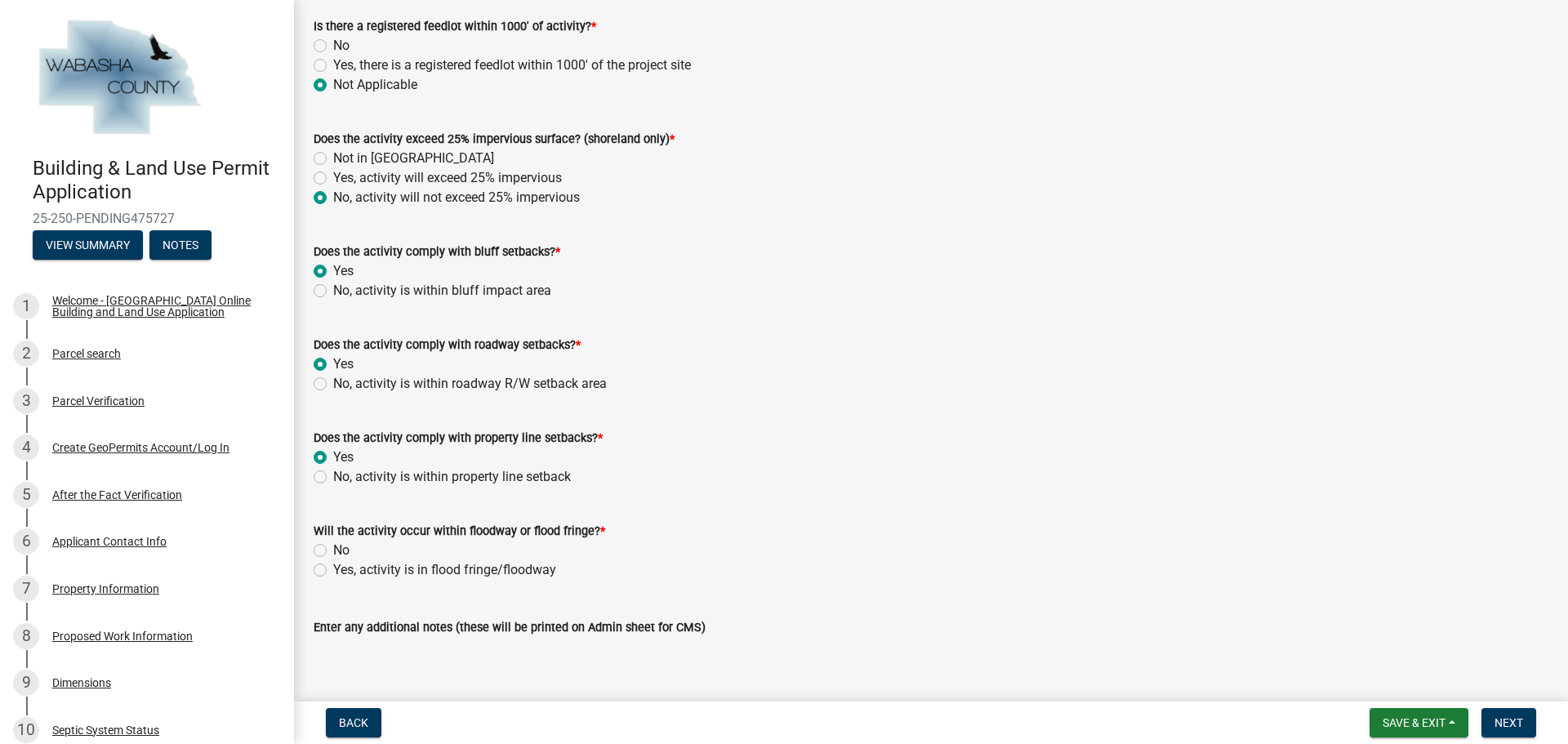
click at [333, 547] on input "No" at bounding box center [338, 546] width 10 height 10
radio input "true"
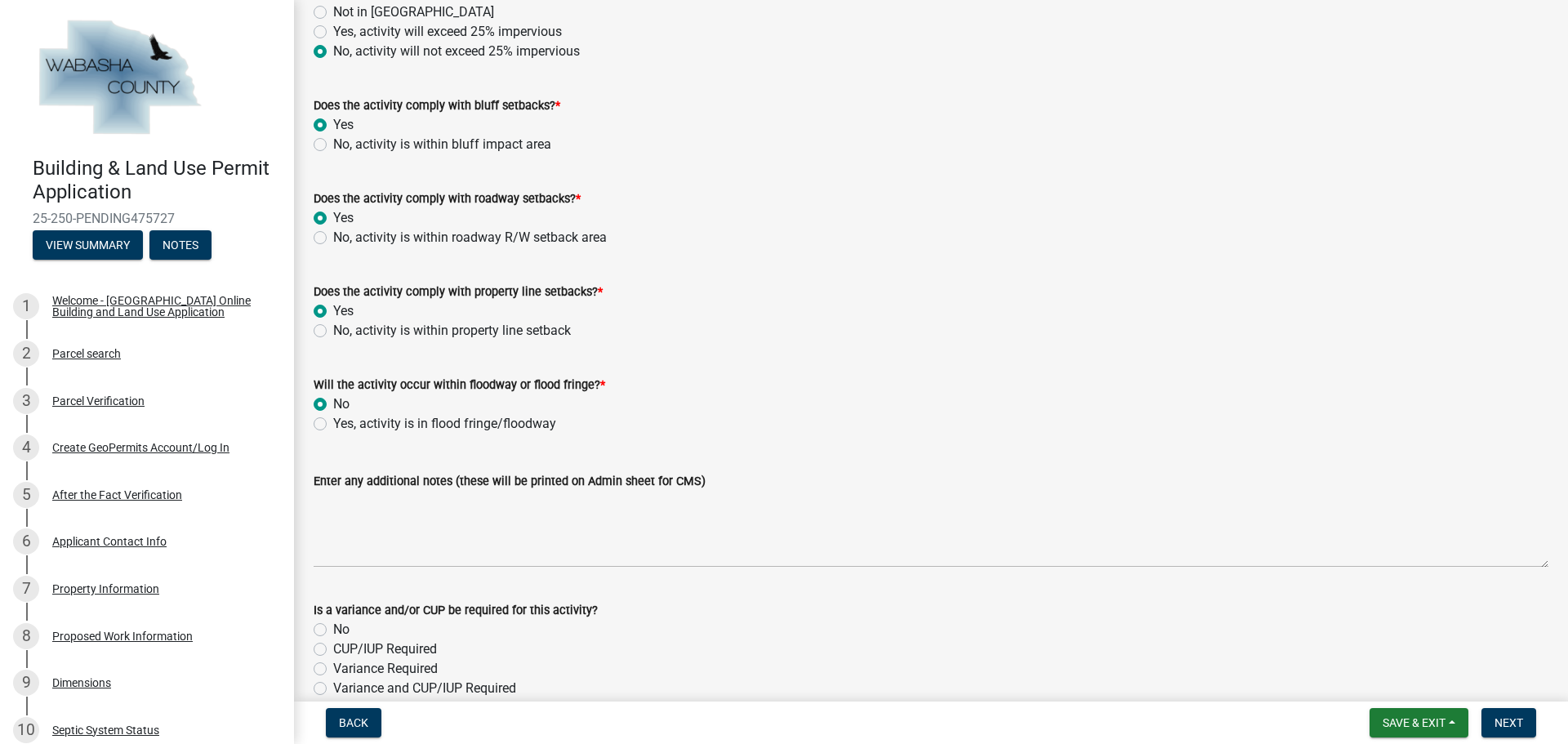
scroll to position [1605, 0]
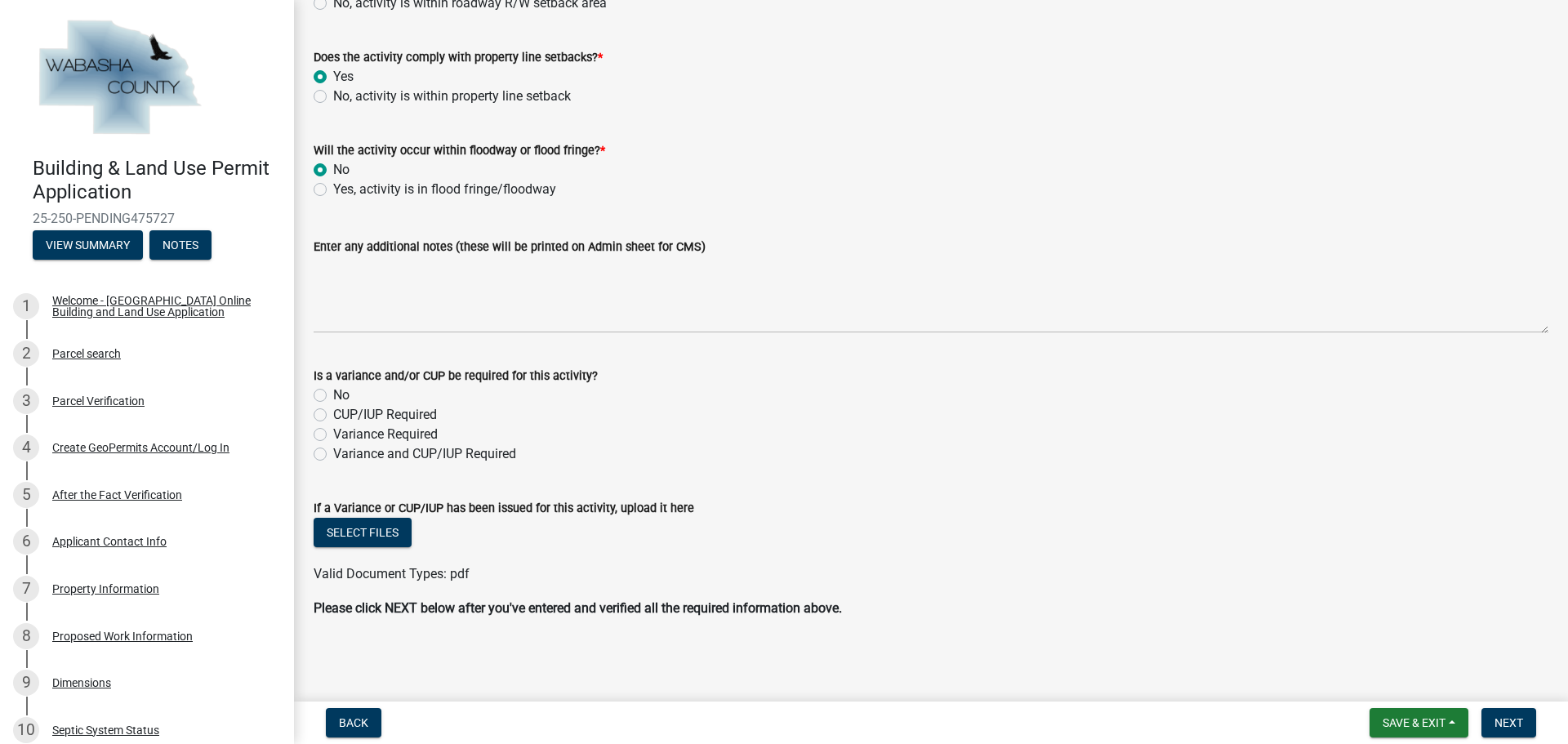
click at [333, 395] on label "No" at bounding box center [341, 395] width 16 height 20
click at [333, 395] on input "No" at bounding box center [338, 390] width 10 height 10
radio input "true"
click at [1516, 726] on span "Next" at bounding box center [1509, 722] width 29 height 13
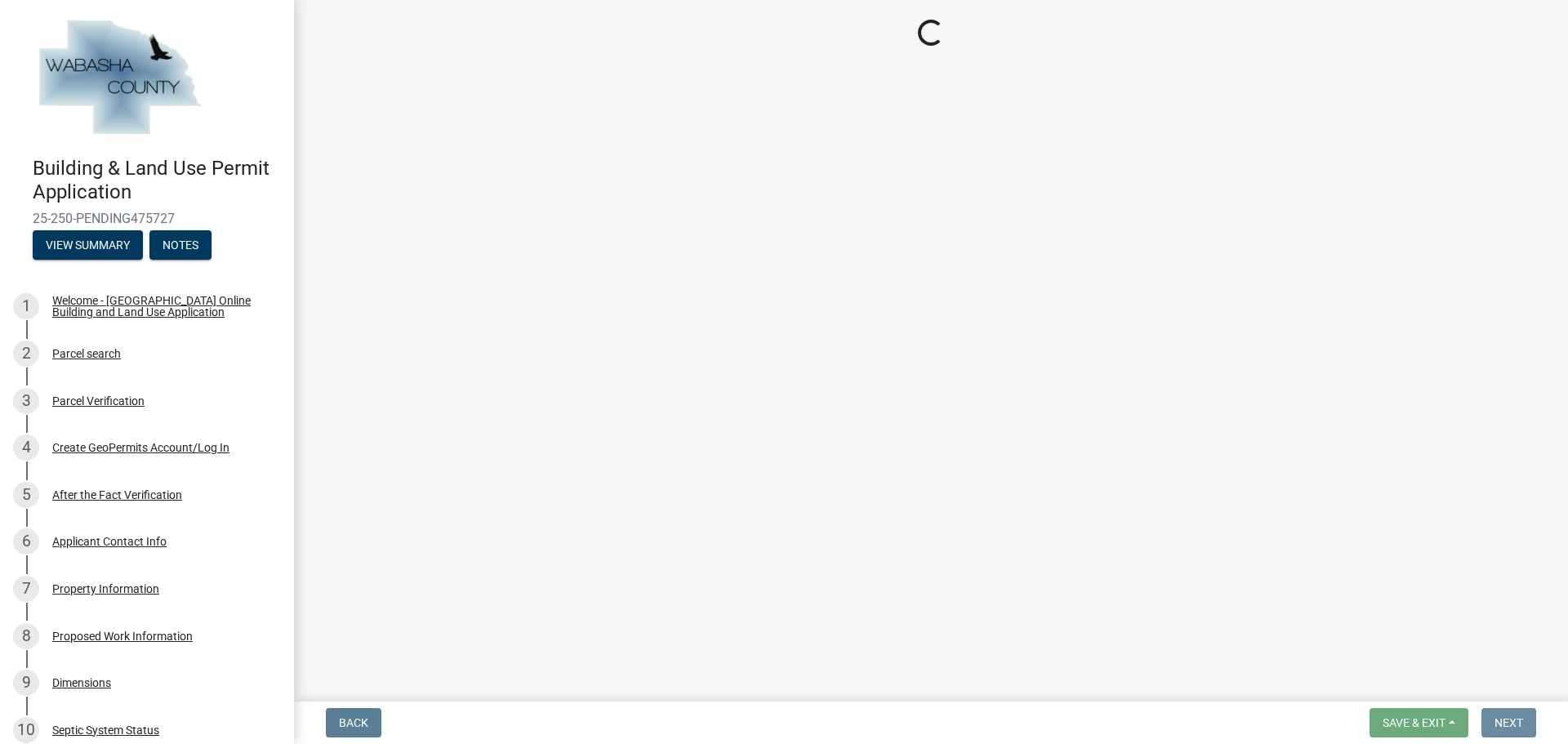
scroll to position [0, 0]
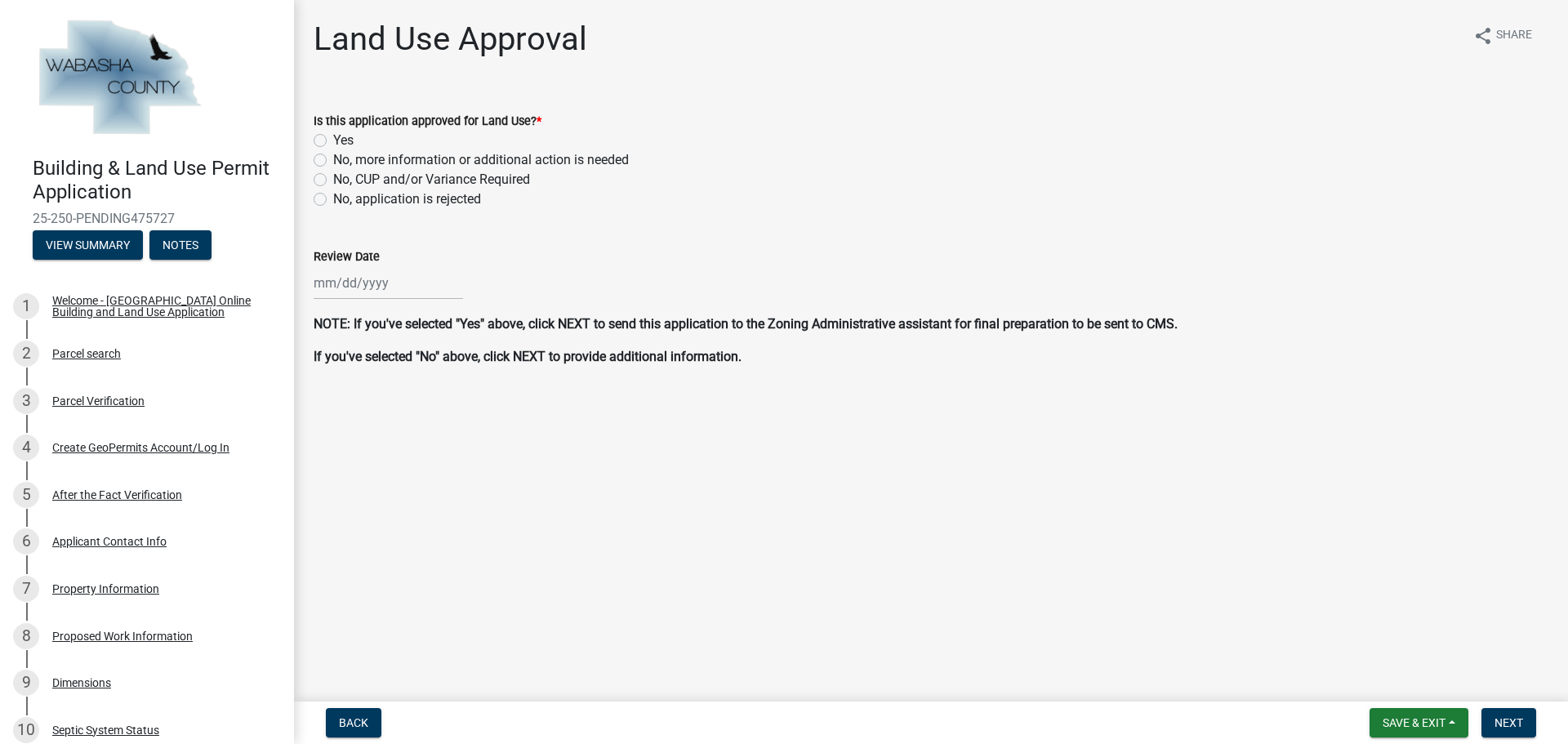
click at [333, 145] on label "Yes" at bounding box center [344, 140] width 20 height 20
click at [333, 141] on input "Yes" at bounding box center [338, 136] width 10 height 10
radio input "true"
select select "9"
select select "2025"
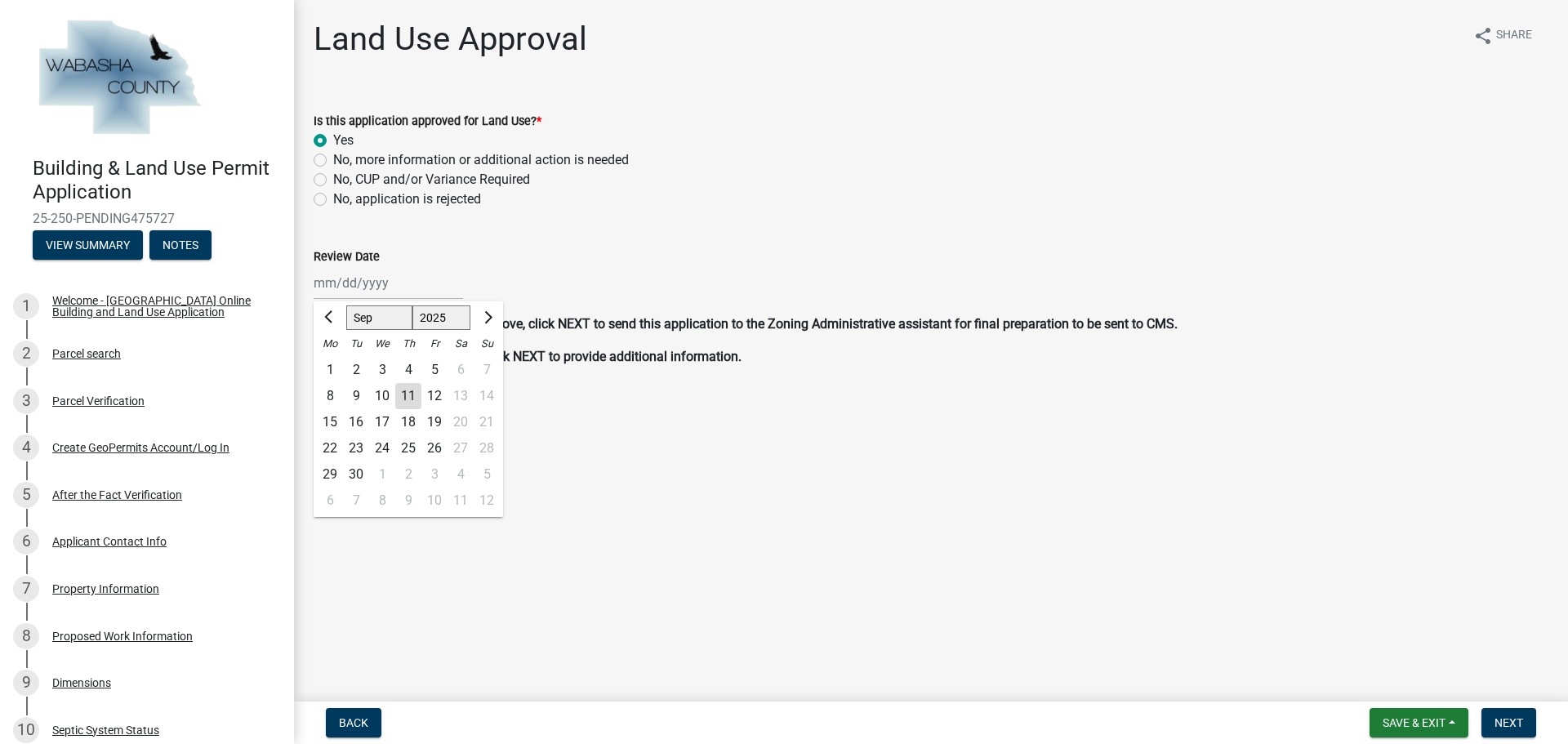
click at [383, 282] on div "Jan Feb Mar Apr May Jun [DATE] Aug Sep Oct Nov [DATE] 2025 2026 Mo Tu We Th Fr …" at bounding box center [389, 282] width 150 height 33
click at [412, 393] on div "11" at bounding box center [408, 396] width 26 height 26
type input "[DATE]"
click at [1511, 724] on span "Next" at bounding box center [1509, 722] width 29 height 13
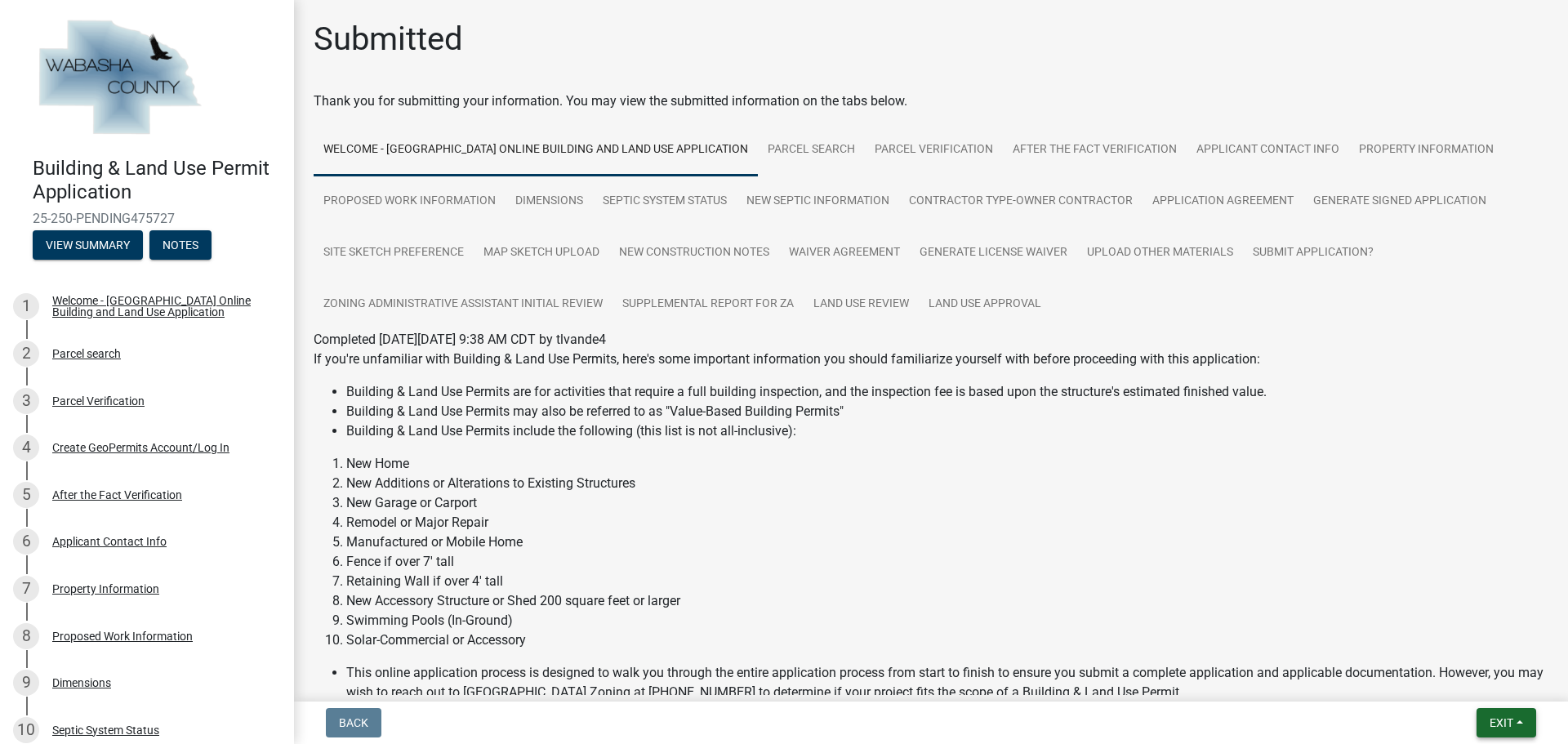
click at [1523, 722] on button "Exit" at bounding box center [1507, 723] width 60 height 30
click at [1466, 677] on button "Save & Exit" at bounding box center [1471, 680] width 131 height 39
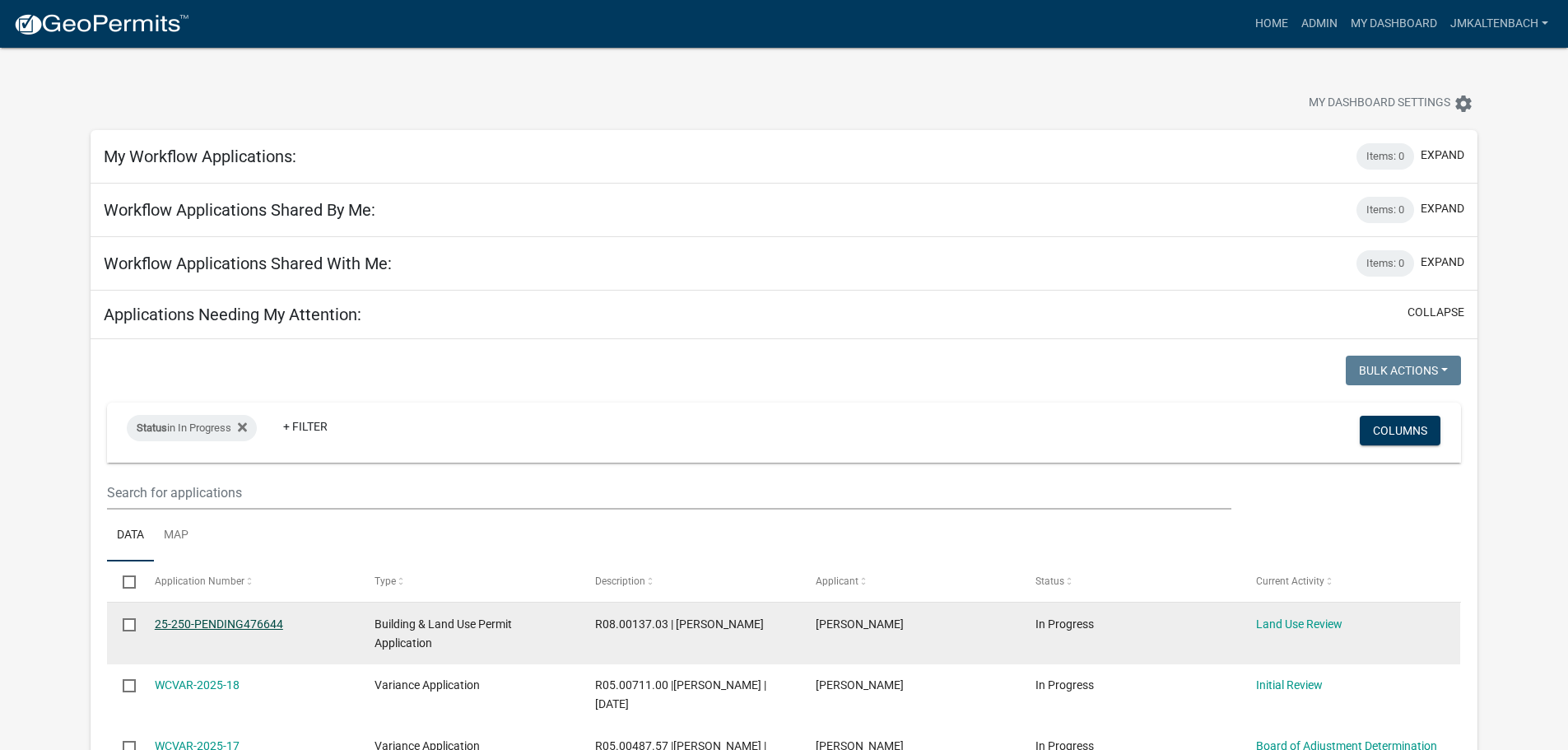
click at [255, 620] on link "25-250-PENDING476644" at bounding box center [219, 623] width 129 height 13
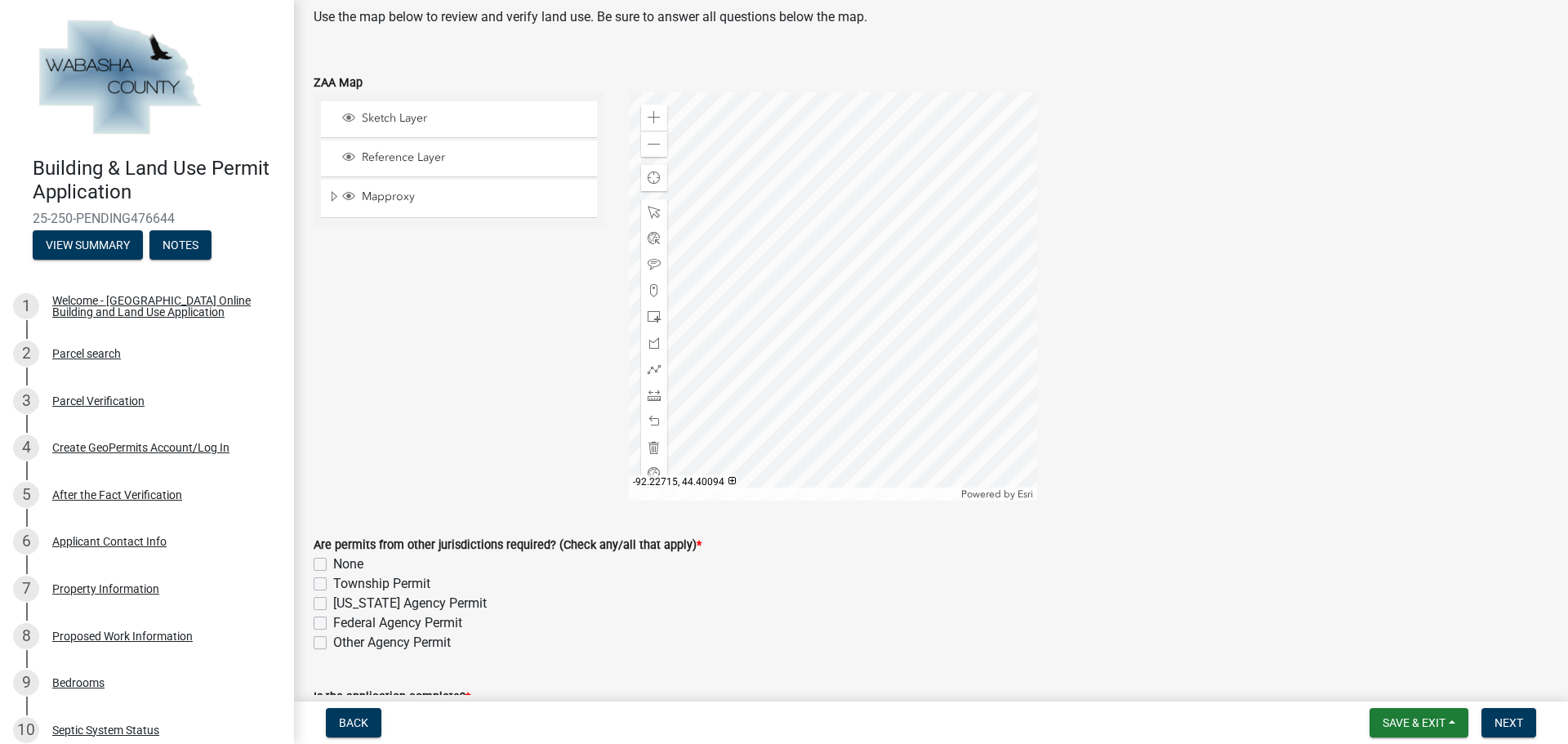
scroll to position [82, 0]
click at [333, 565] on label "None" at bounding box center [349, 566] width 31 height 20
click at [333, 565] on input "None" at bounding box center [338, 562] width 10 height 10
checkbox input "true"
checkbox input "false"
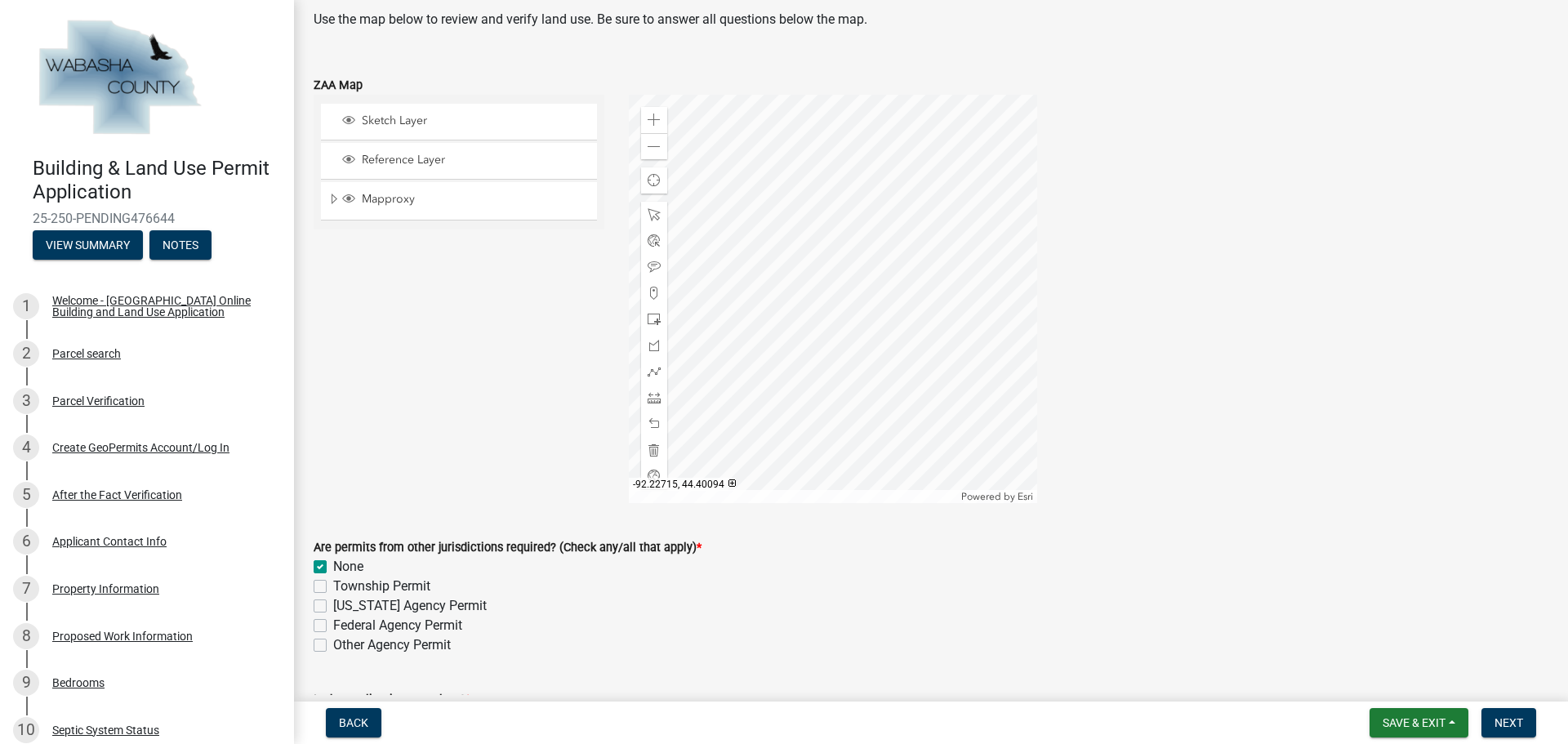
checkbox input "false"
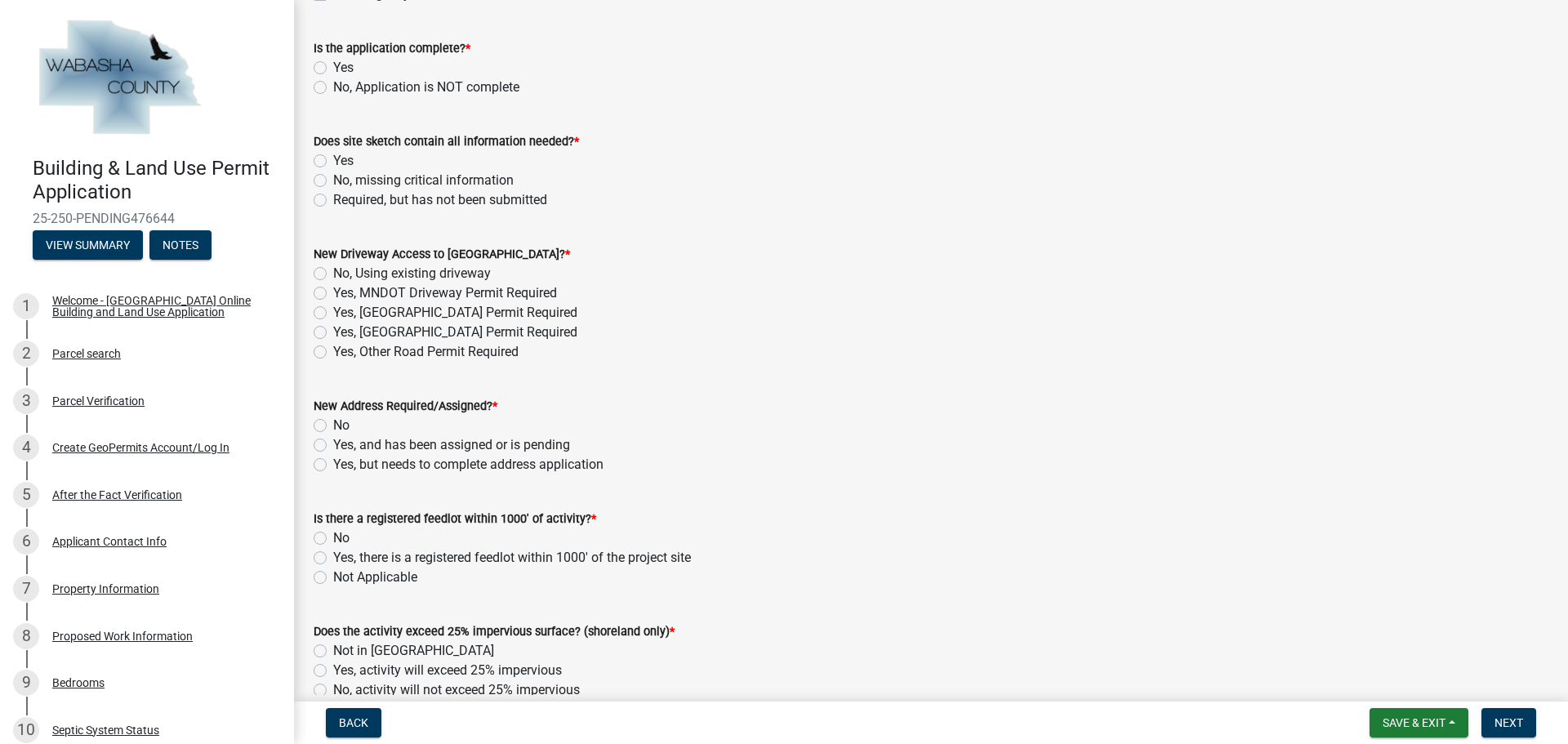
scroll to position [735, 0]
click at [333, 66] on label "Yes" at bounding box center [344, 65] width 20 height 20
click at [333, 66] on input "Yes" at bounding box center [338, 60] width 10 height 10
radio input "true"
click at [333, 164] on label "Yes" at bounding box center [344, 158] width 20 height 20
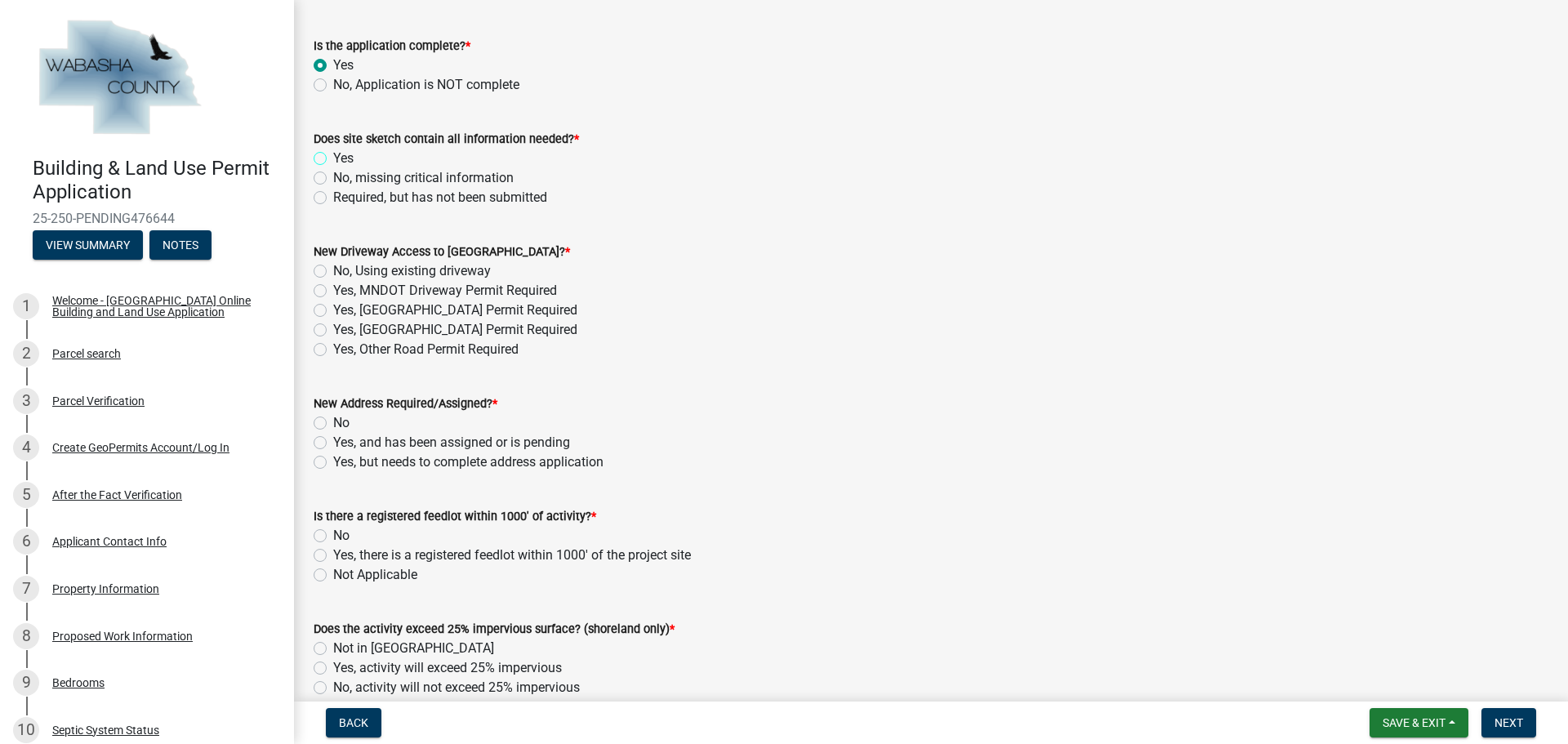
click at [333, 159] on input "Yes" at bounding box center [338, 154] width 10 height 10
radio input "true"
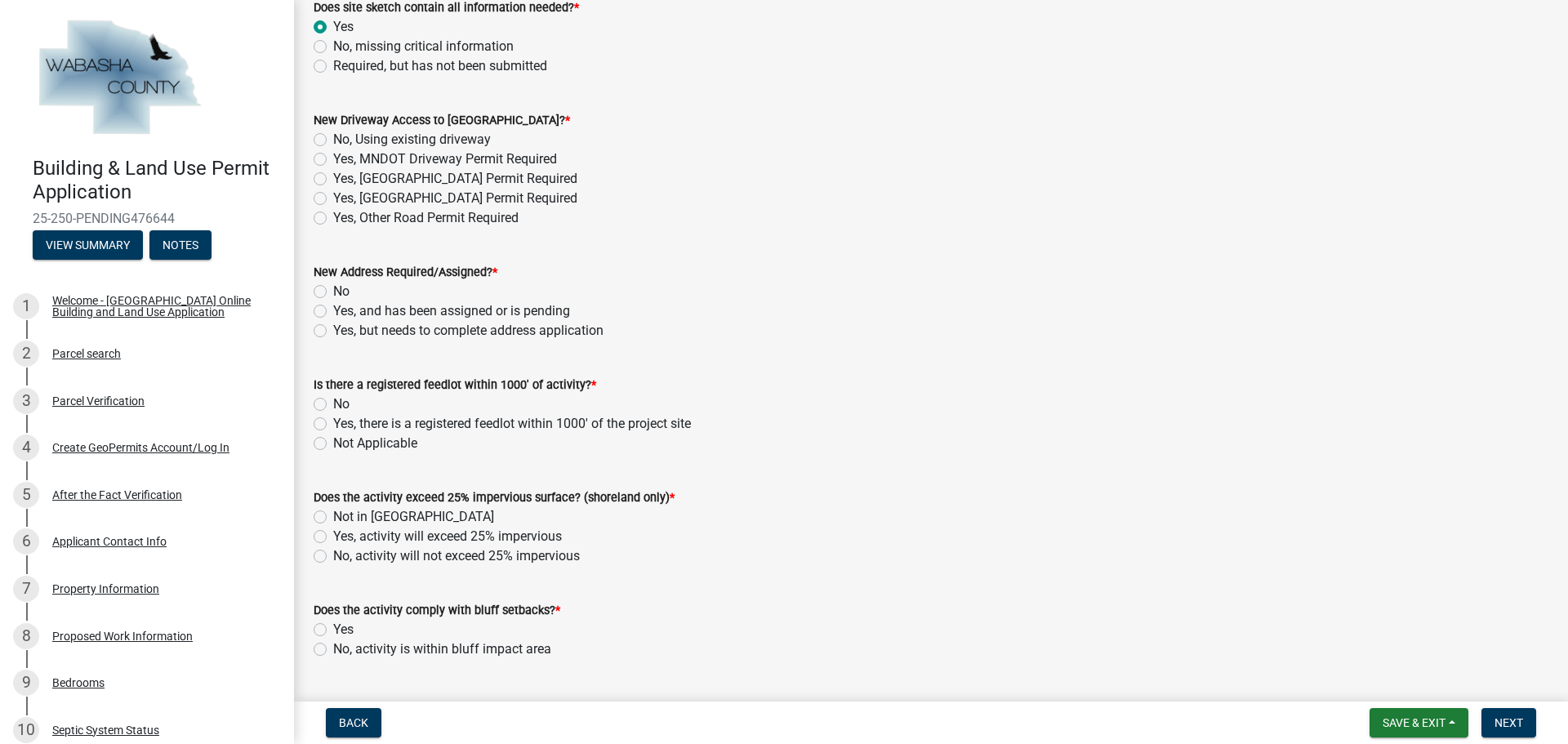
scroll to position [899, 0]
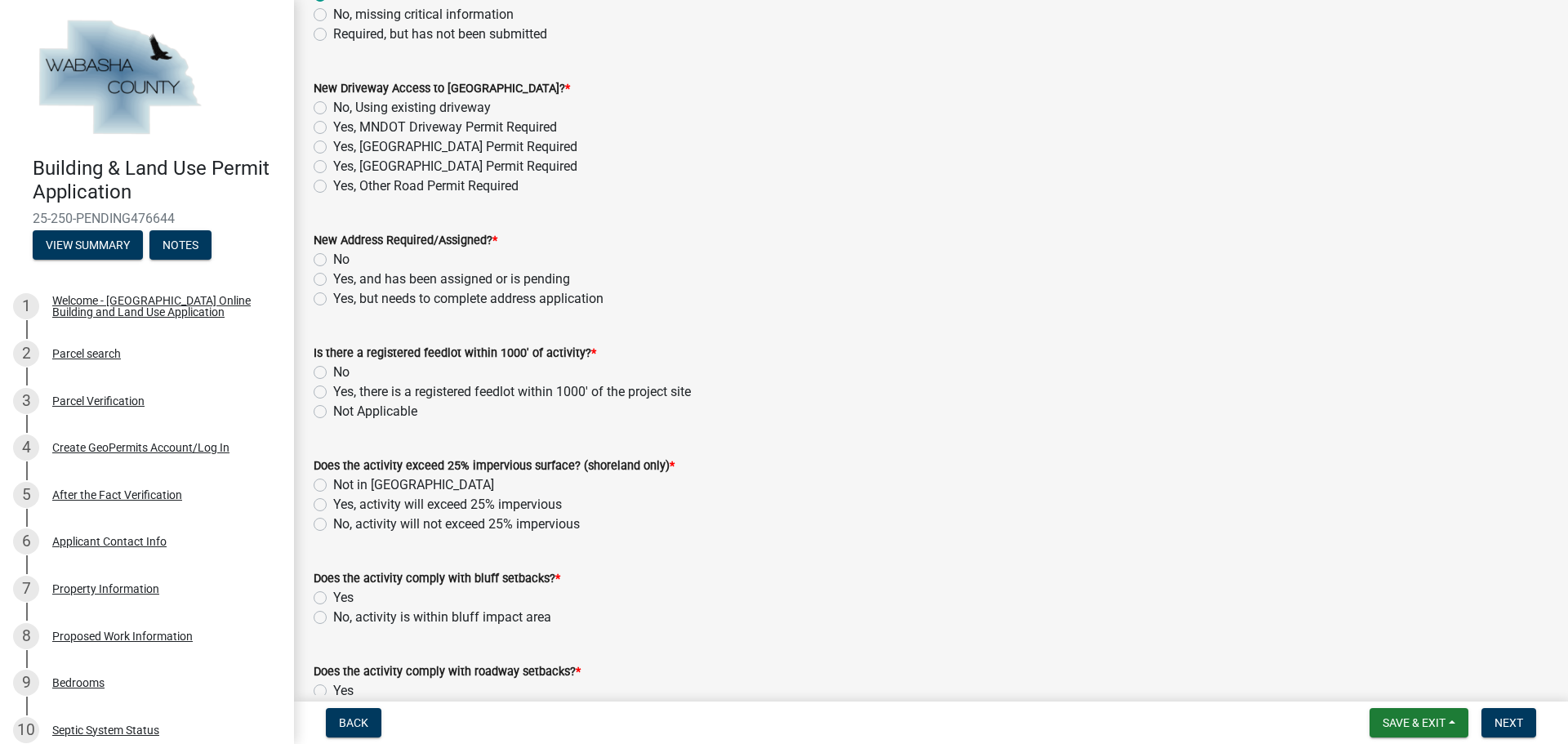
click at [333, 111] on label "No, Using existing driveway" at bounding box center [412, 107] width 157 height 20
click at [333, 109] on input "No, Using existing driveway" at bounding box center [338, 103] width 10 height 10
radio input "true"
click at [333, 261] on label "No" at bounding box center [341, 259] width 16 height 20
click at [333, 260] on input "No" at bounding box center [338, 255] width 10 height 10
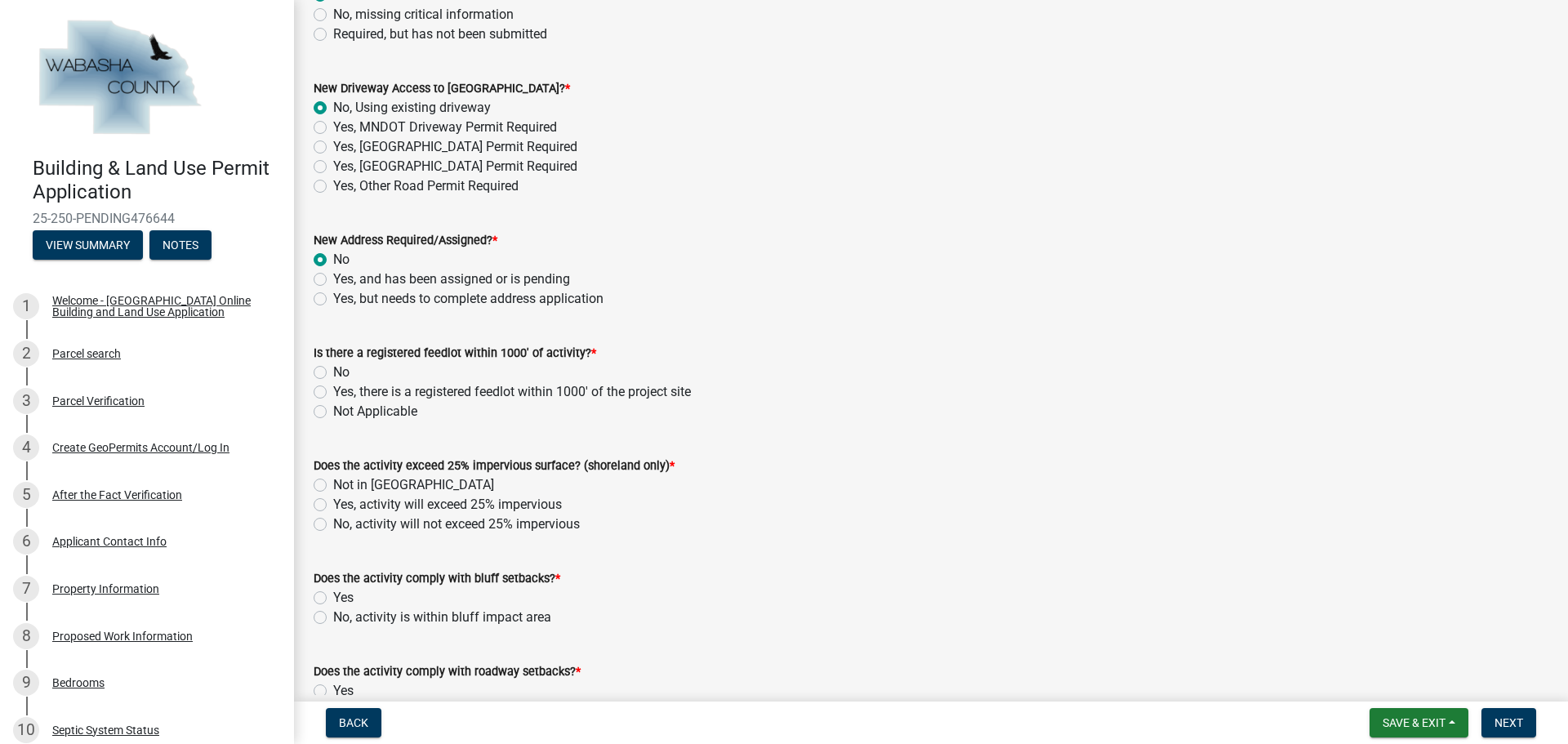
radio input "true"
click at [333, 372] on label "No" at bounding box center [341, 372] width 16 height 20
click at [333, 372] on input "No" at bounding box center [338, 367] width 10 height 10
radio input "true"
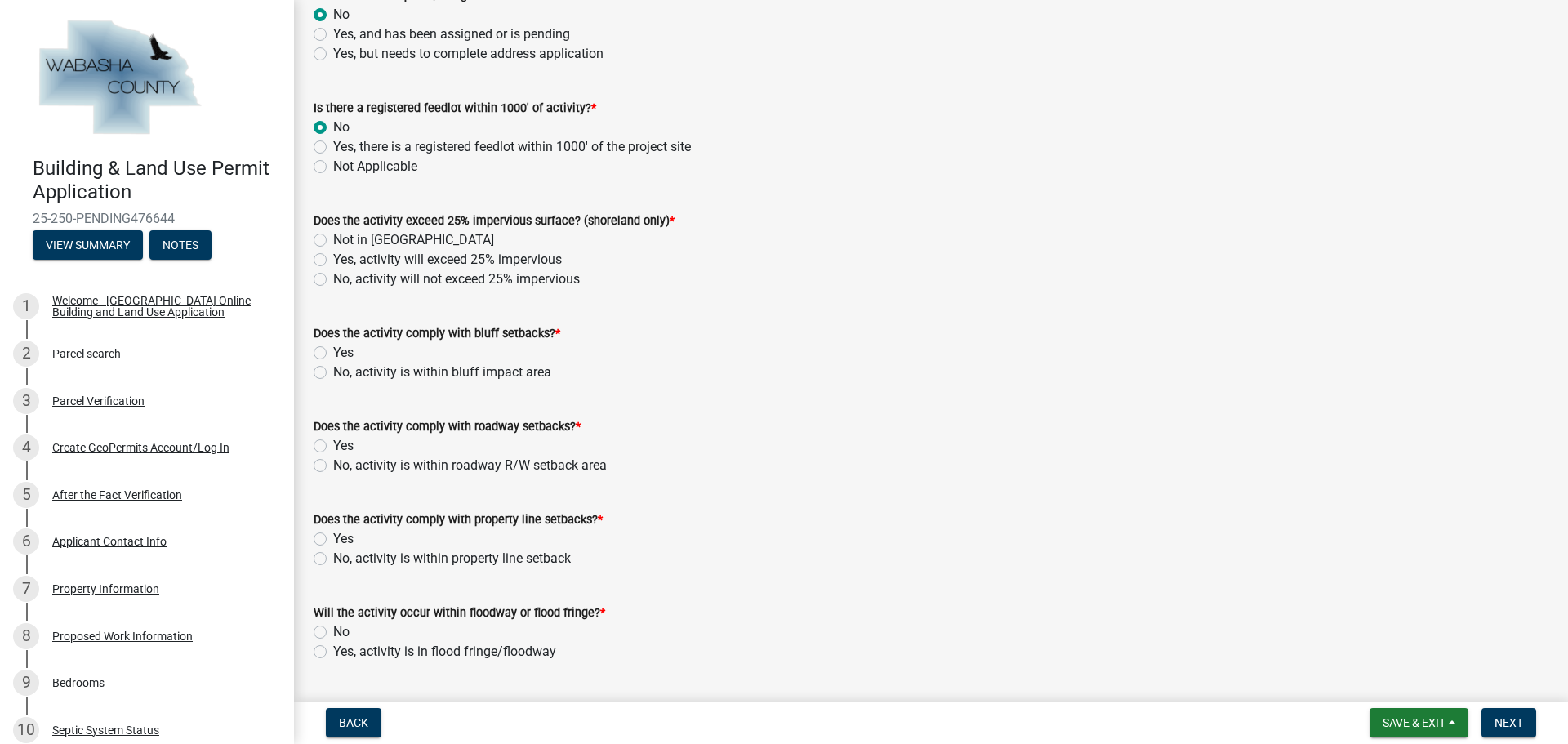
scroll to position [1225, 0]
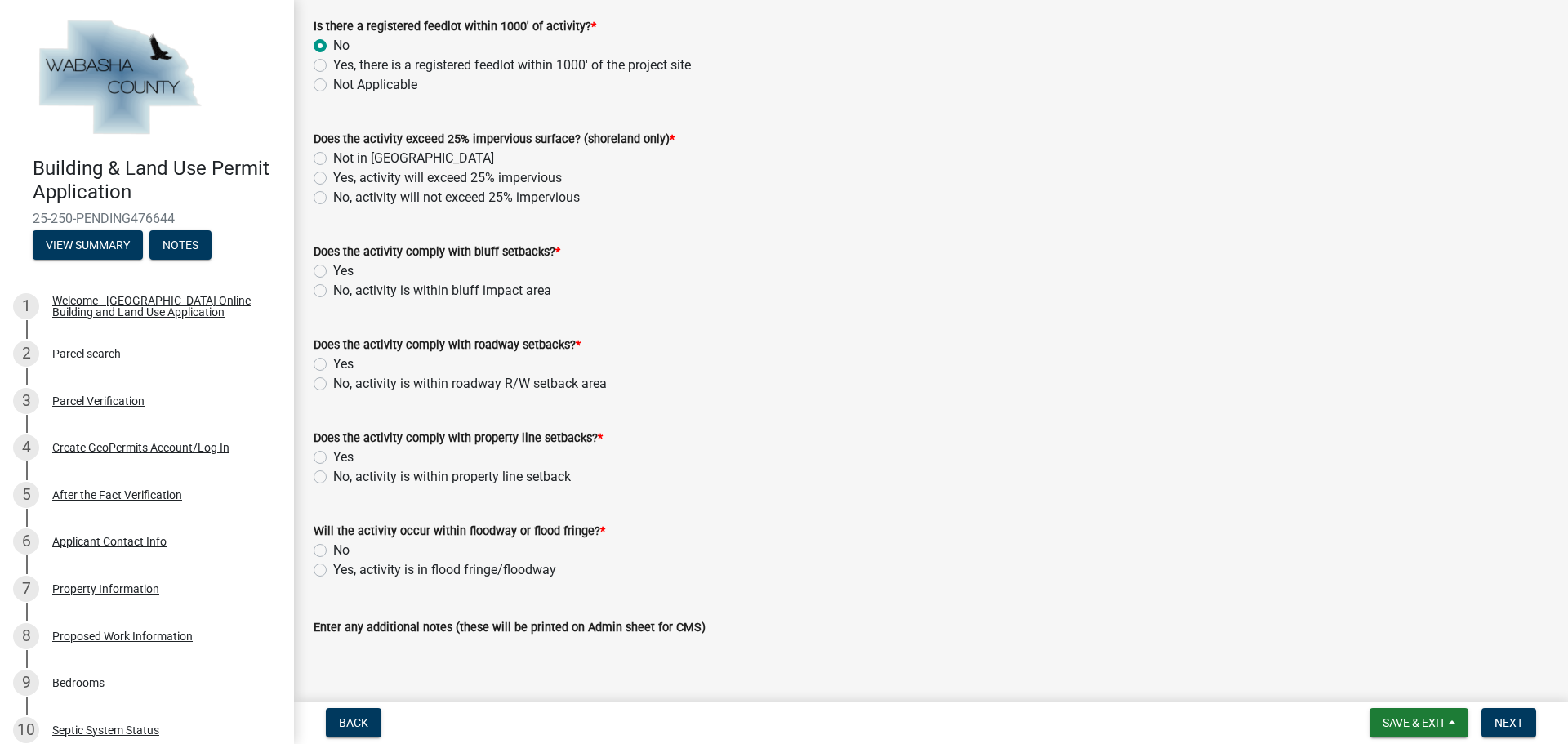
click at [333, 159] on label "Not in [GEOGRAPHIC_DATA]" at bounding box center [413, 158] width 161 height 20
click at [333, 159] on input "Not in [GEOGRAPHIC_DATA]" at bounding box center [338, 154] width 10 height 10
radio input "true"
click at [333, 272] on label "Yes" at bounding box center [344, 270] width 20 height 20
click at [333, 272] on input "Yes" at bounding box center [338, 266] width 10 height 10
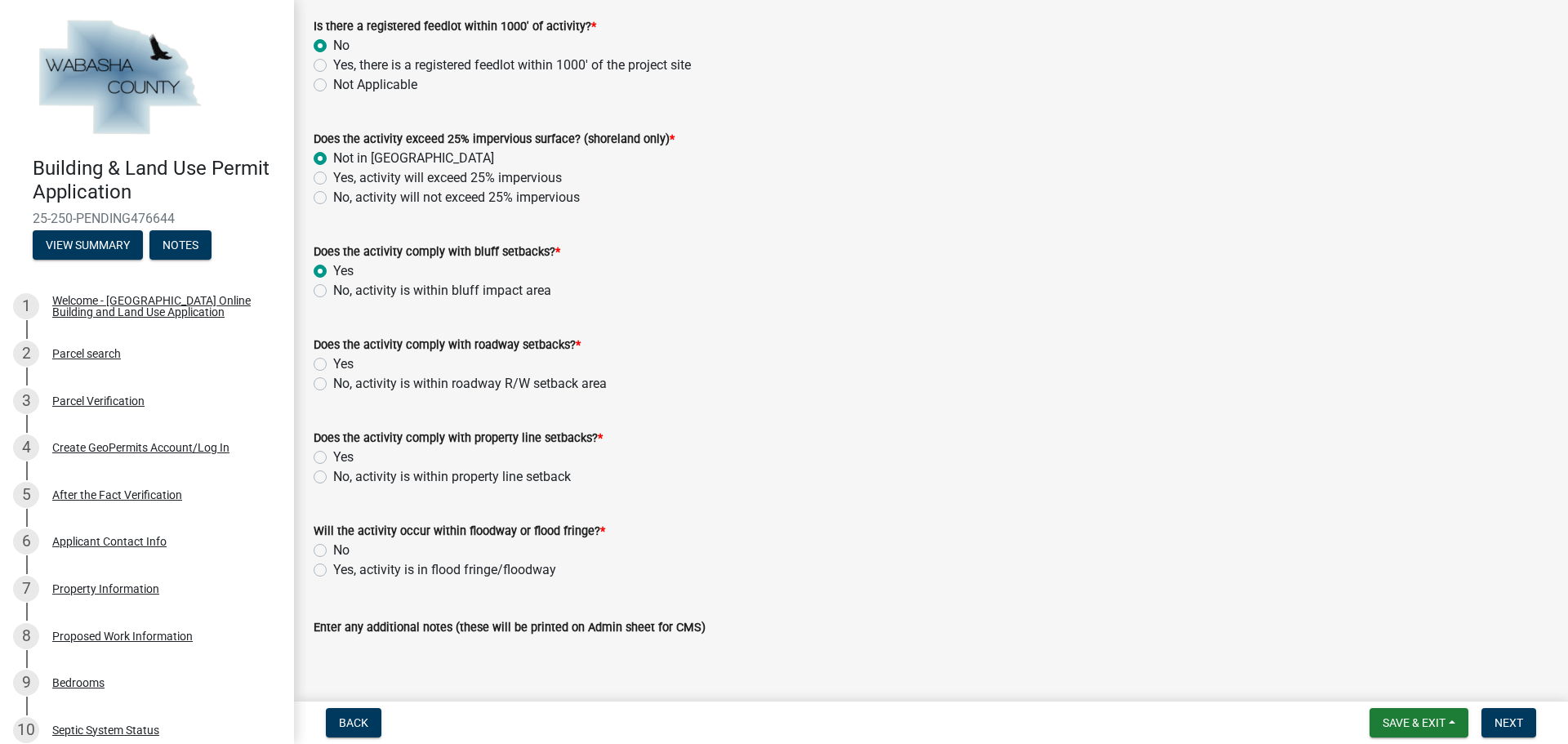
radio input "true"
click at [321, 372] on div "Yes" at bounding box center [931, 364] width 1235 height 20
click at [333, 370] on label "Yes" at bounding box center [344, 364] width 20 height 20
click at [333, 365] on input "Yes" at bounding box center [338, 360] width 10 height 10
radio input "true"
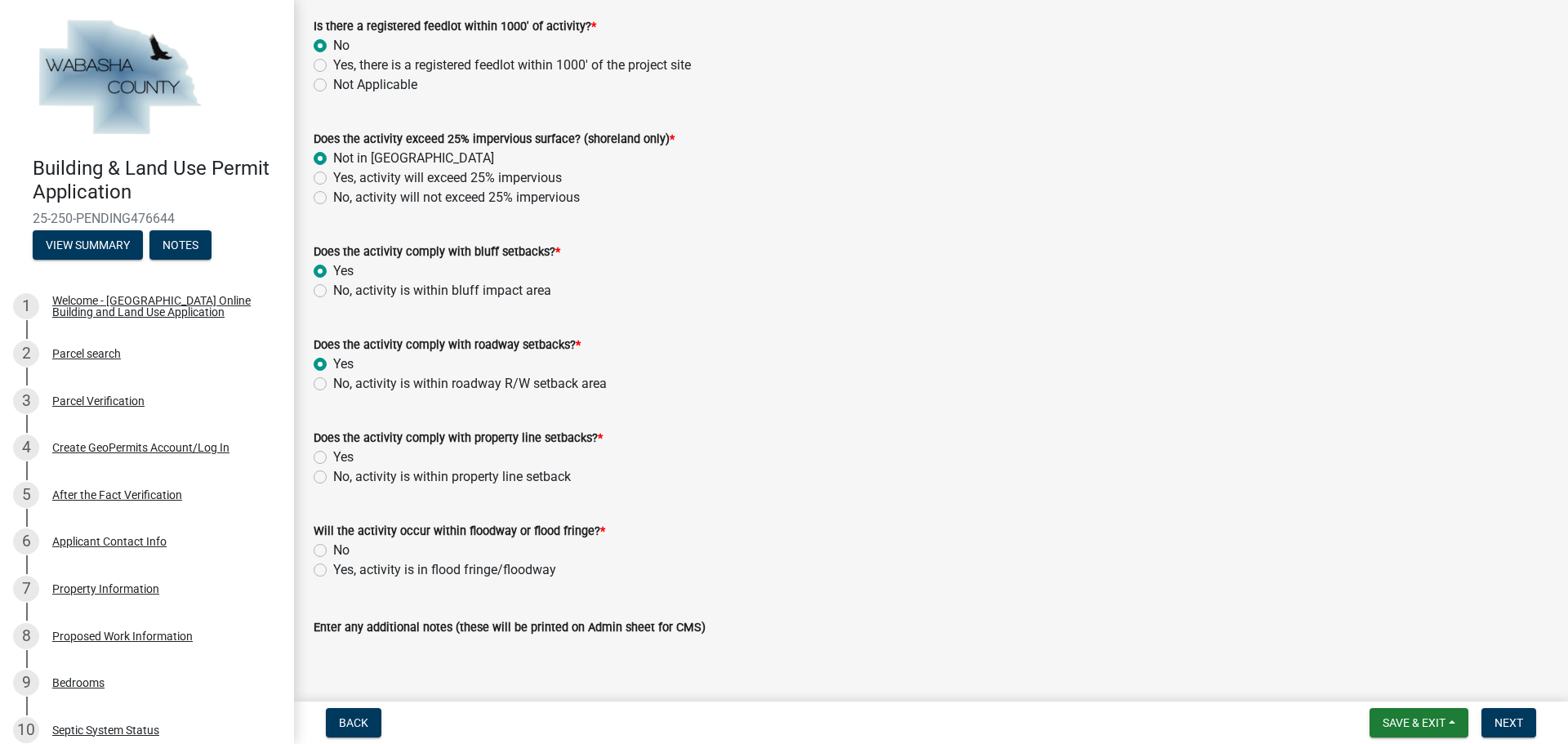
click at [333, 463] on label "Yes" at bounding box center [344, 457] width 20 height 20
click at [333, 458] on input "Yes" at bounding box center [338, 452] width 10 height 10
radio input "true"
click at [333, 549] on label "No" at bounding box center [341, 550] width 16 height 20
click at [333, 549] on input "No" at bounding box center [338, 546] width 10 height 10
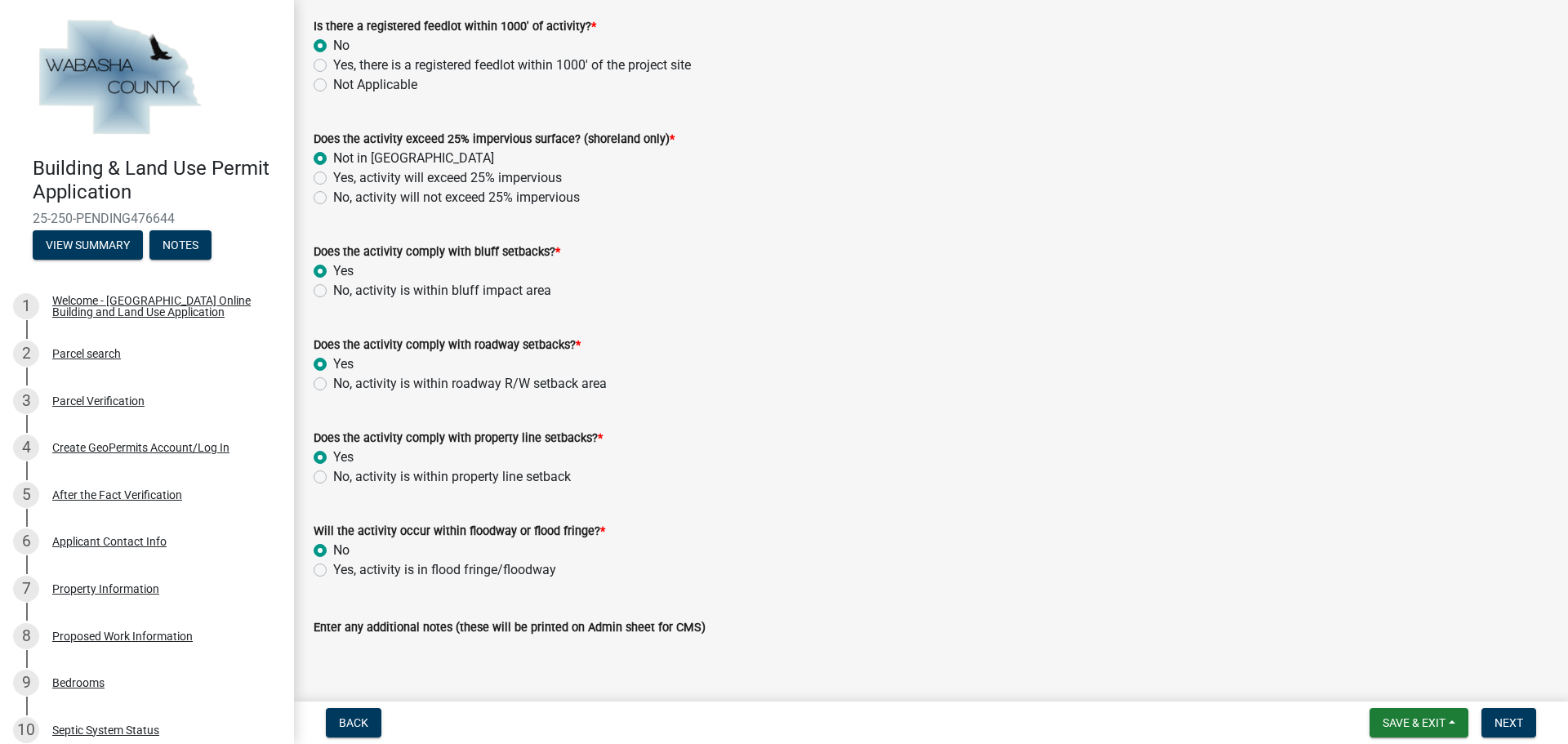
radio input "true"
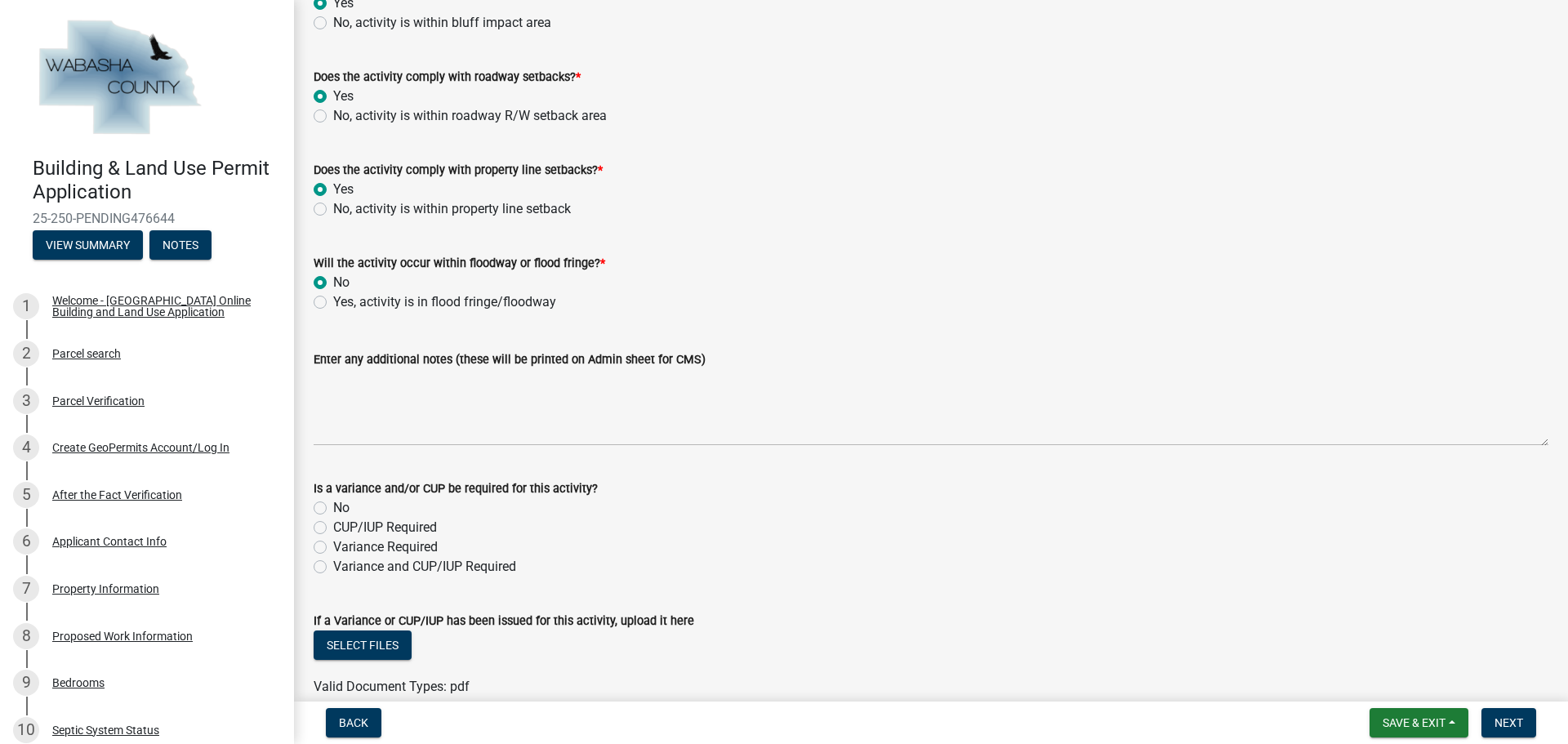
scroll to position [1552, 0]
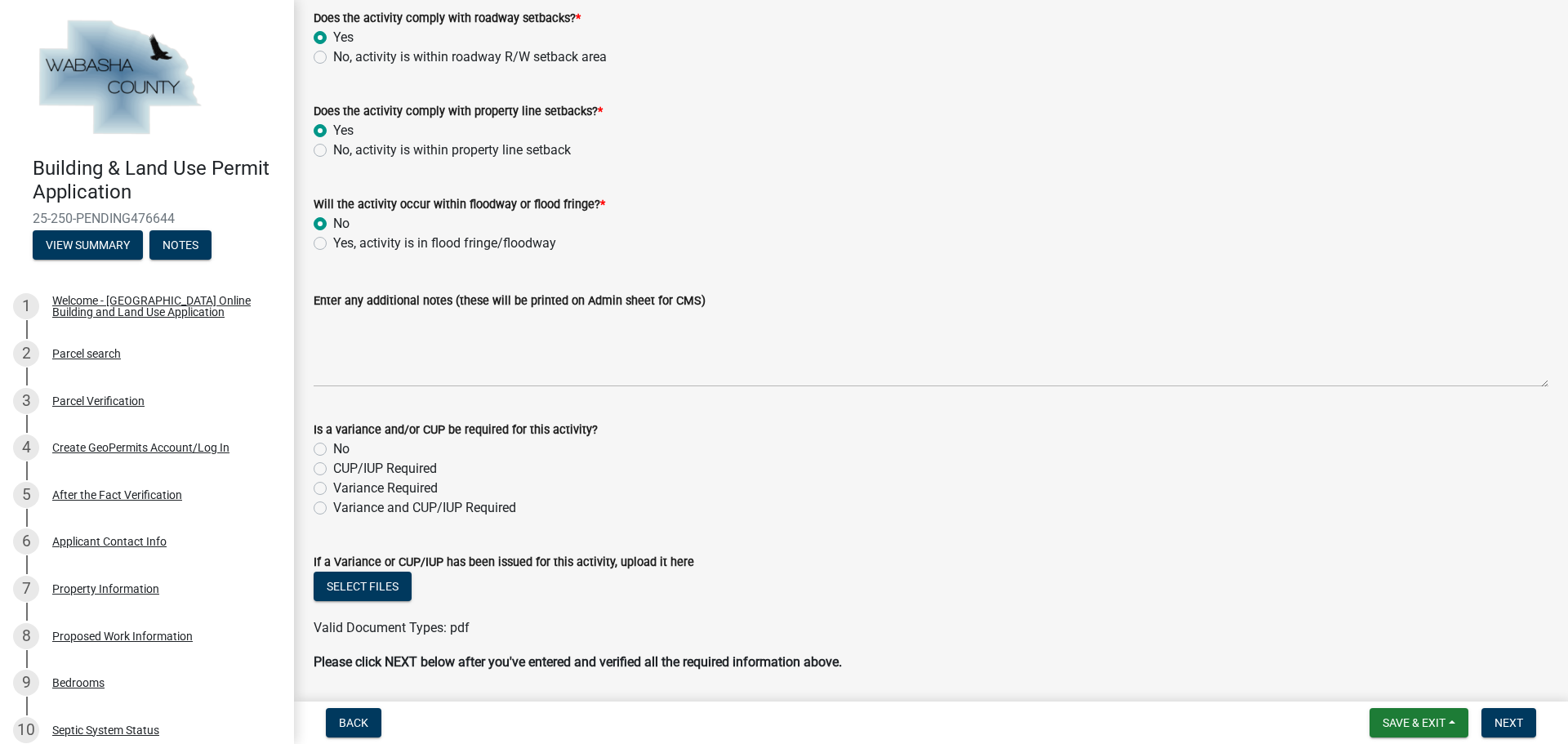
click at [333, 451] on label "No" at bounding box center [341, 449] width 16 height 20
click at [333, 450] on input "No" at bounding box center [338, 445] width 10 height 10
radio input "true"
click at [1506, 716] on span "Next" at bounding box center [1509, 722] width 29 height 13
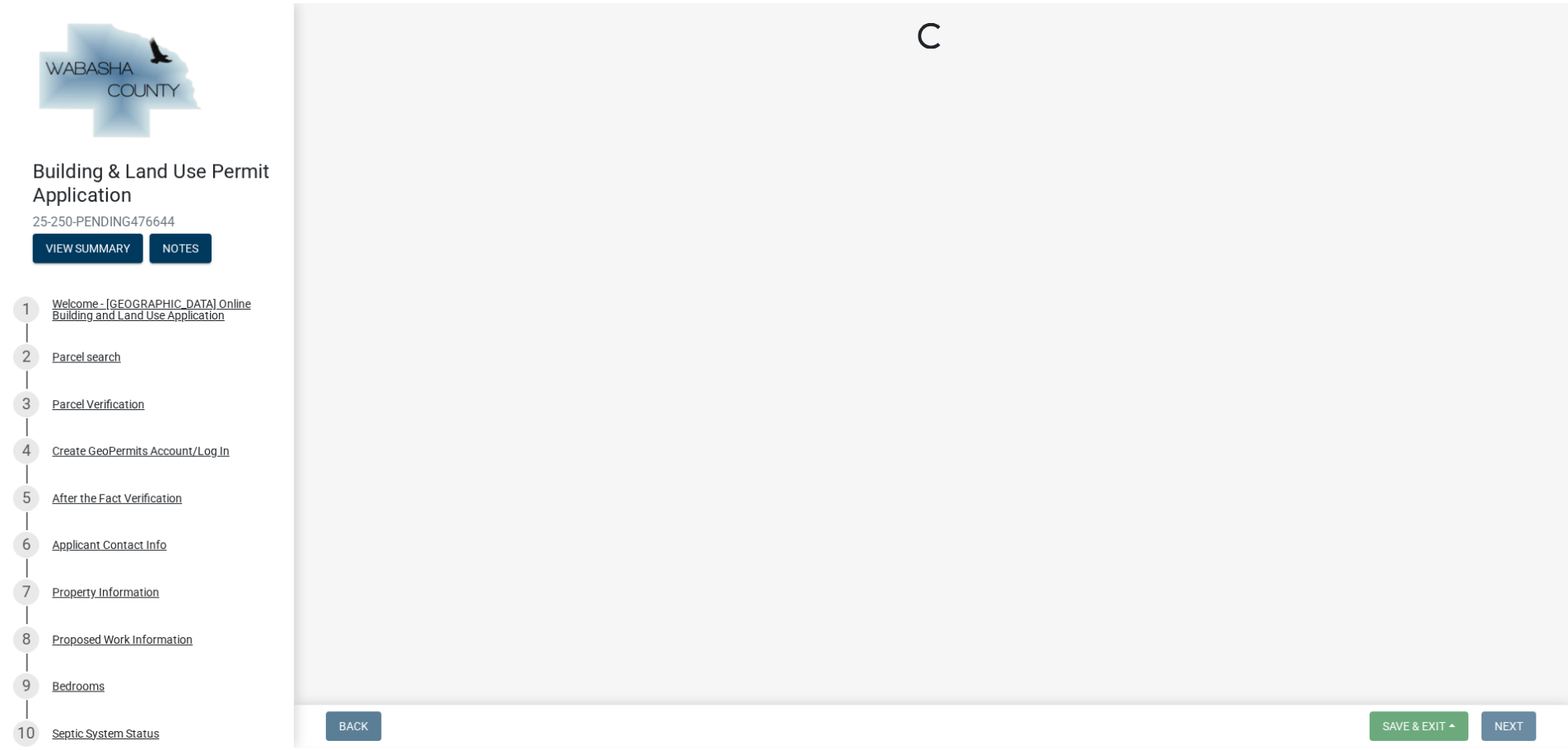
scroll to position [0, 0]
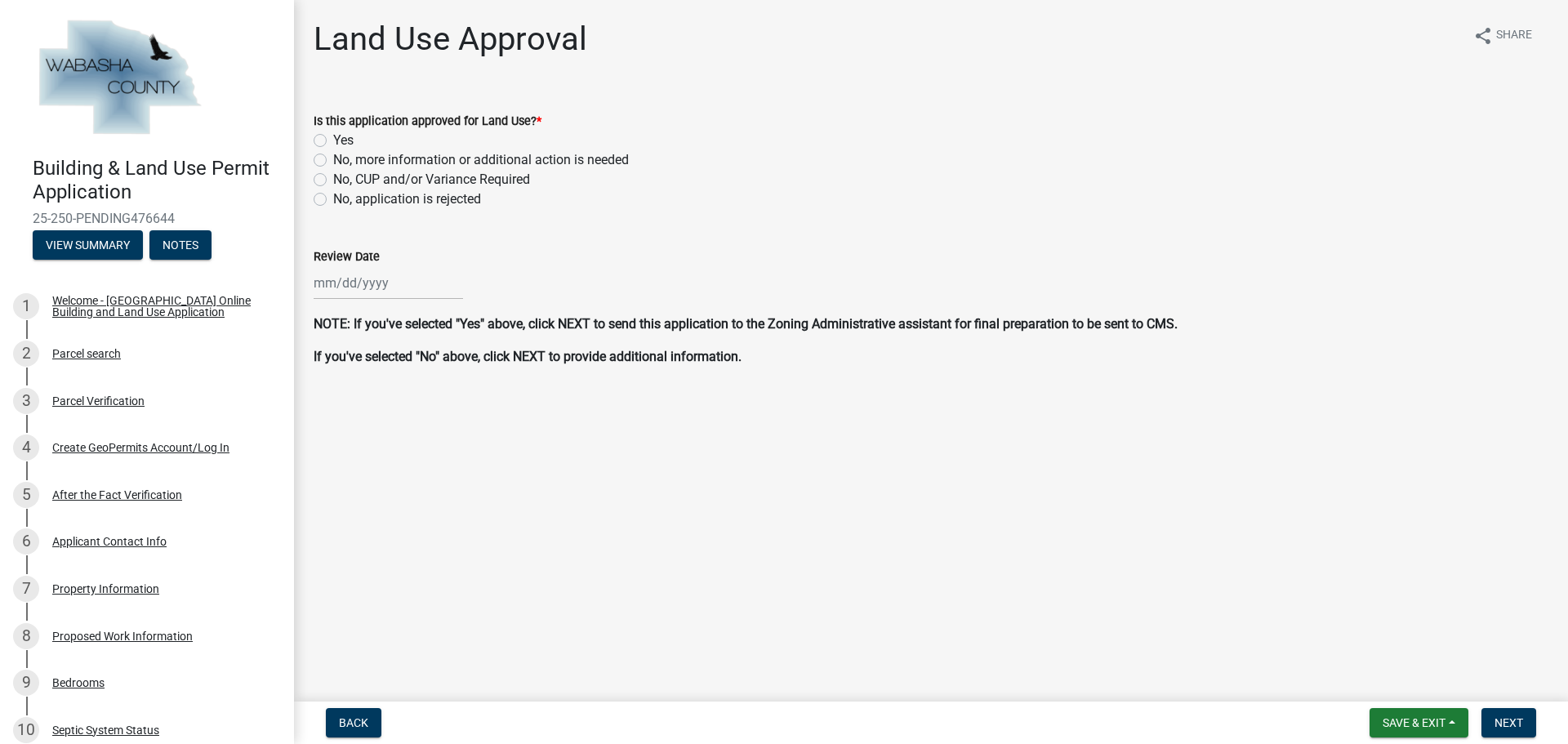
click at [333, 136] on label "Yes" at bounding box center [344, 140] width 20 height 20
click at [333, 136] on input "Yes" at bounding box center [338, 136] width 10 height 10
radio input "true"
click at [395, 283] on div at bounding box center [389, 282] width 150 height 33
select select "9"
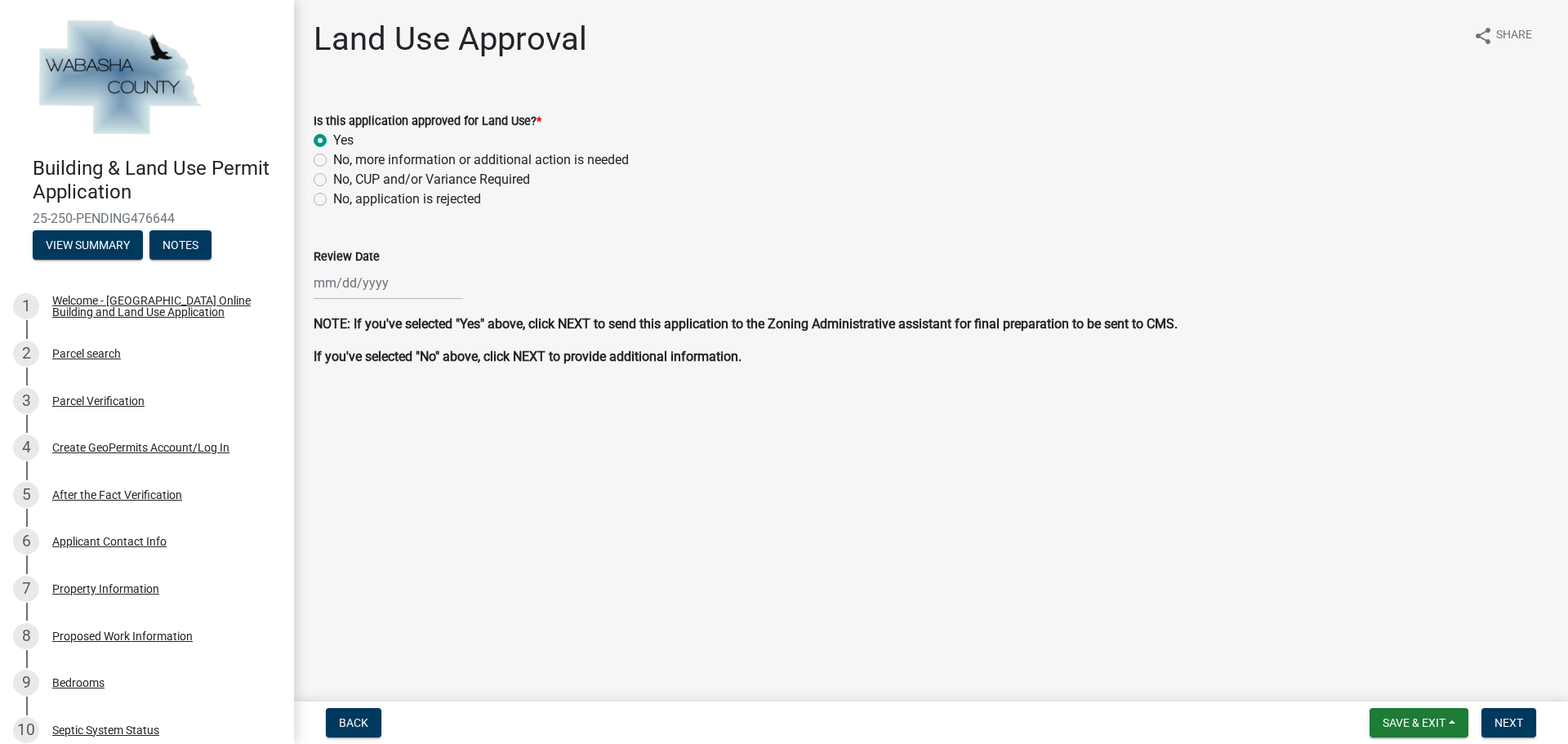
select select "2025"
click at [408, 397] on div "11" at bounding box center [408, 396] width 26 height 26
type input "[DATE]"
click at [1514, 725] on span "Next" at bounding box center [1509, 722] width 29 height 13
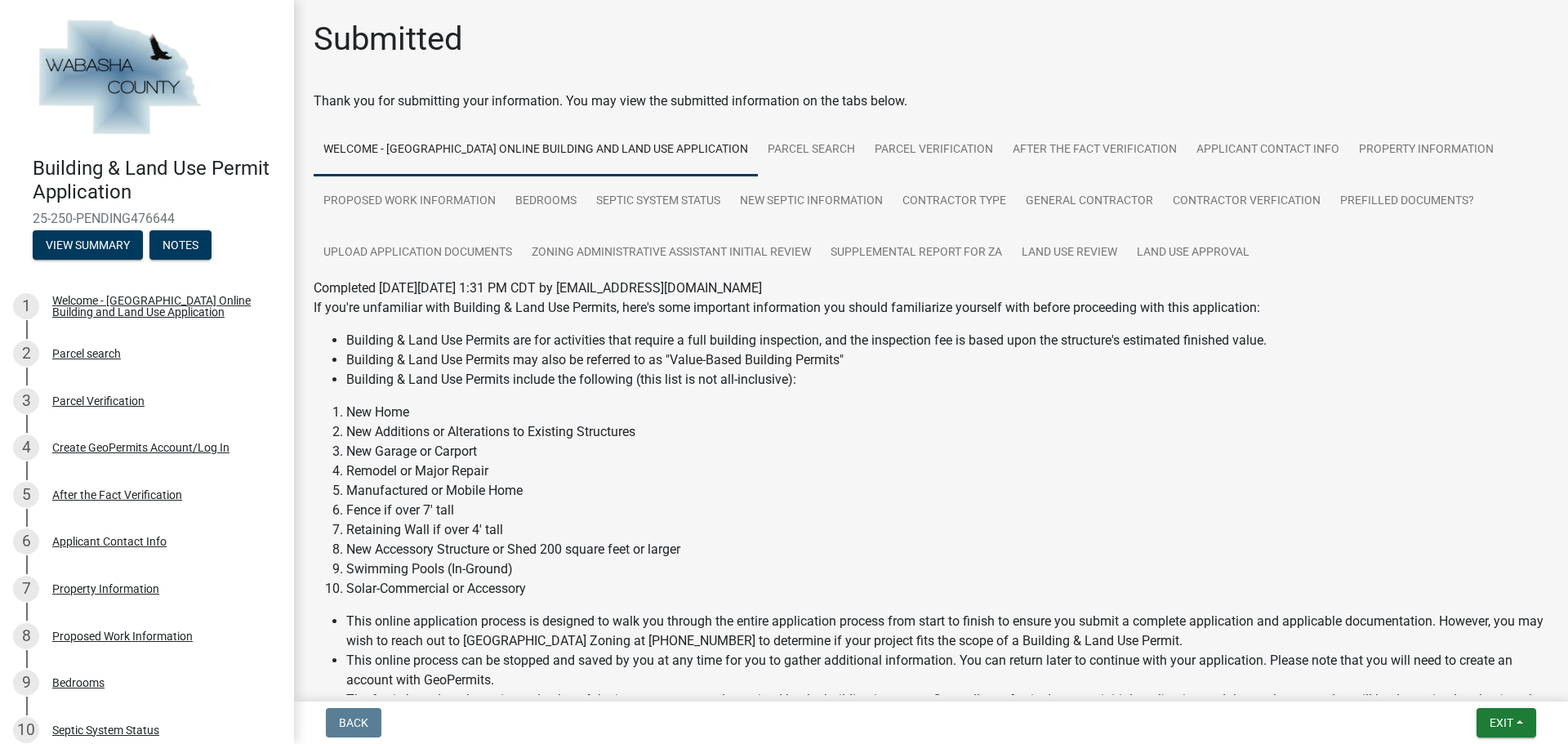
click at [1019, 517] on li "Fence if over 7' tall" at bounding box center [947, 510] width 1202 height 20
click at [1507, 727] on span "Exit" at bounding box center [1502, 722] width 24 height 13
click at [1440, 683] on button "Save & Exit" at bounding box center [1471, 680] width 131 height 39
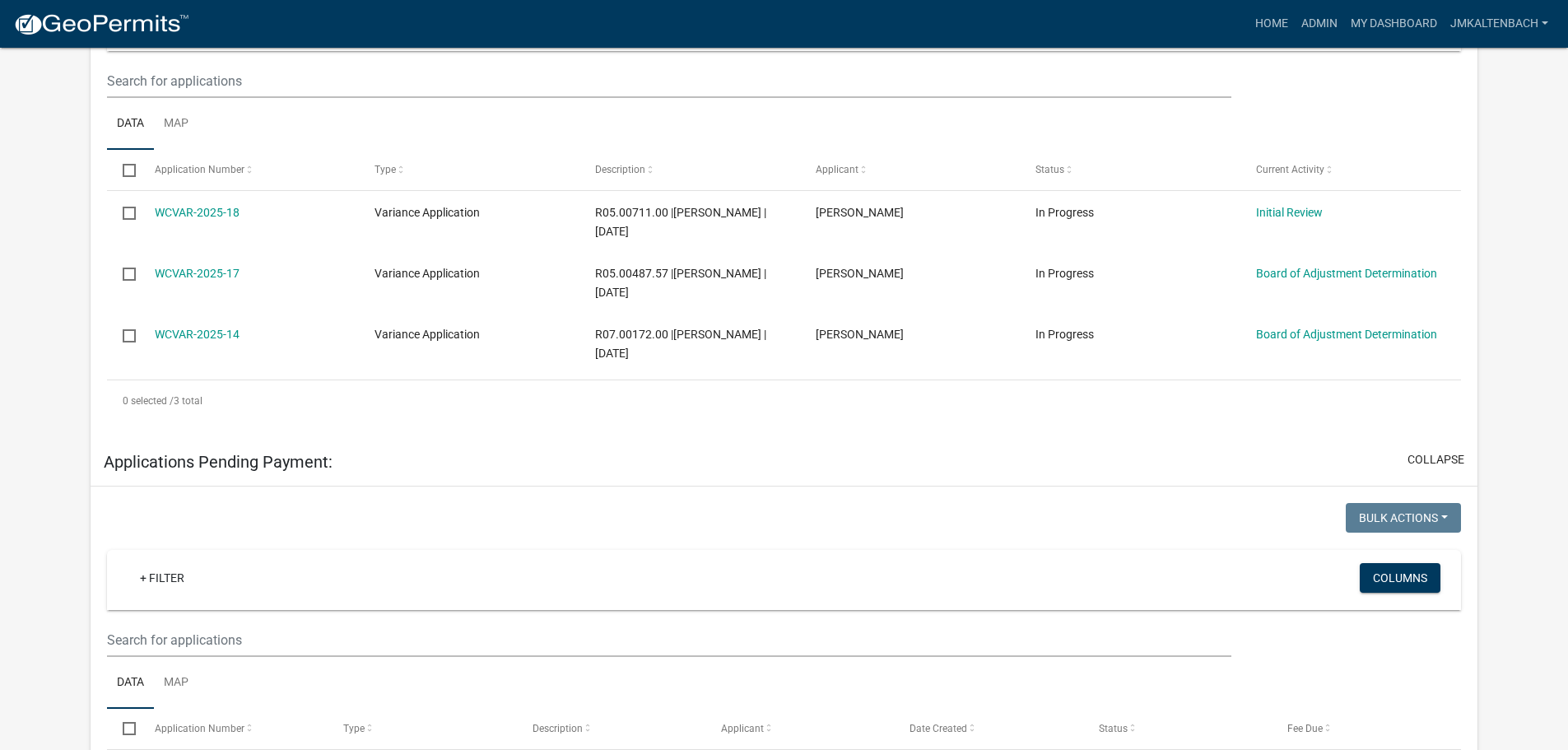
scroll to position [247, 0]
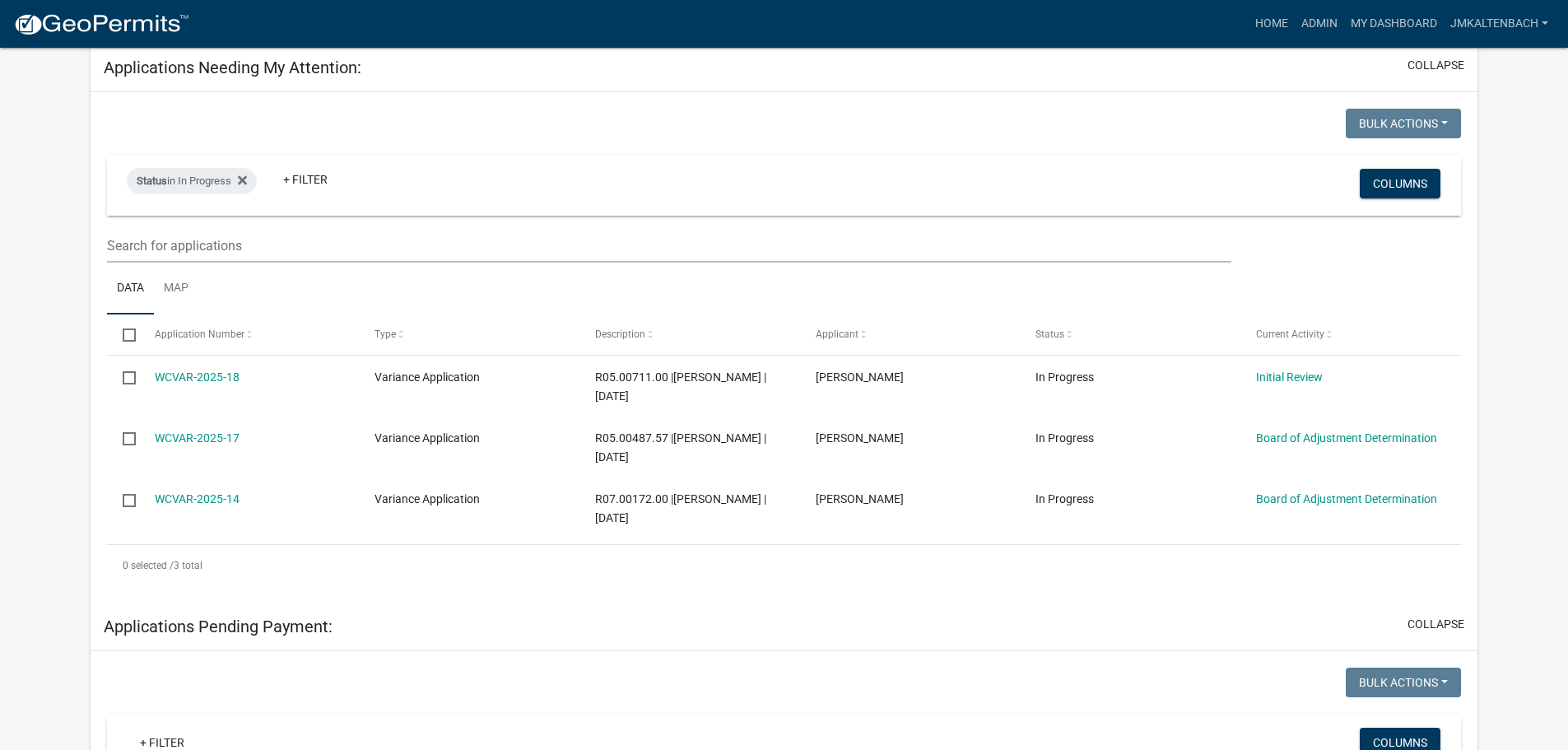
click at [719, 147] on div "Bulk Actions Void Expire Lock Withdraw Status in In Progress + Filter Columns D…" at bounding box center [784, 347] width 1354 height 477
click at [897, 93] on div "Bulk Actions Void Expire Lock Withdraw Status in In Progress + Filter Columns D…" at bounding box center [784, 348] width 1387 height 511
click at [1513, 233] on app-user-applications "more_horiz Home Admin My Dashboard jmkaltenbach Admin Account Logout My Dashboa…" at bounding box center [784, 750] width 1568 height 1898
click at [1535, 204] on app-user-applications "more_horiz Home Admin My Dashboard jmkaltenbach Admin Account Logout My Dashboa…" at bounding box center [784, 750] width 1568 height 1898
click at [1167, 156] on div "Status in In Progress + Filter Columns" at bounding box center [784, 186] width 1339 height 60
